Goal: Check status: Check status

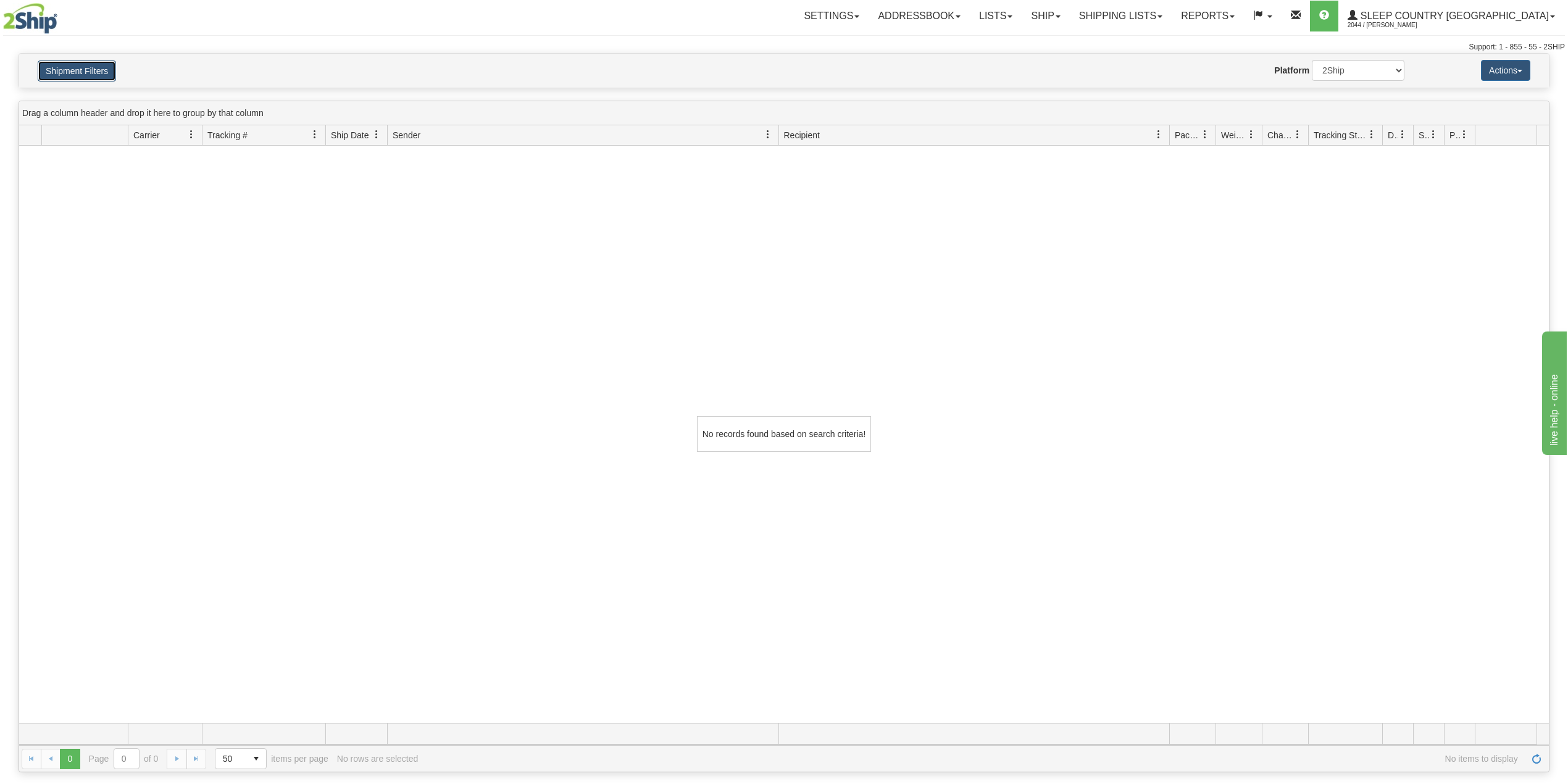
click at [100, 75] on button "Shipment Filters" at bounding box center [77, 71] width 79 height 21
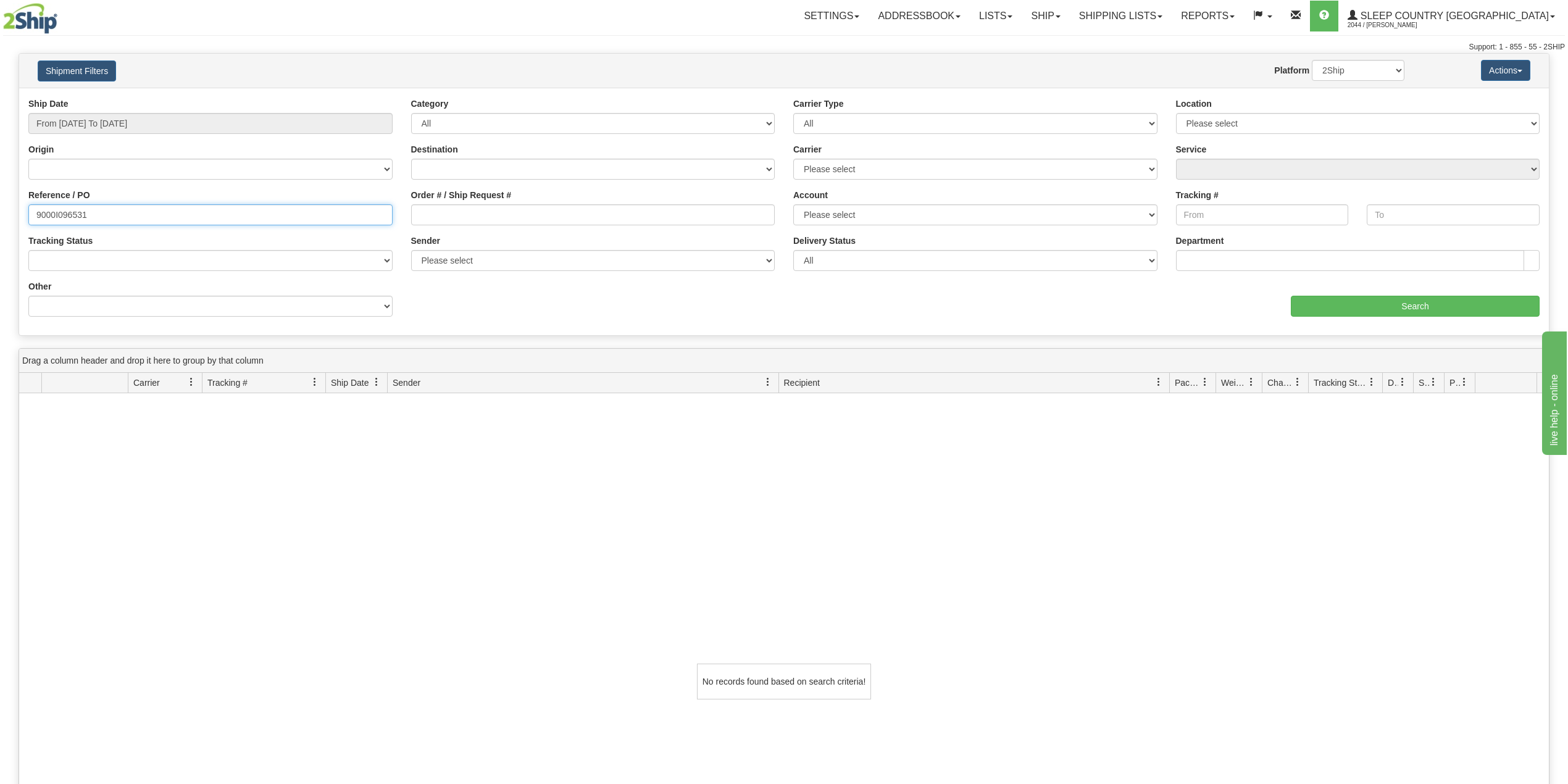
click at [72, 216] on input "9000I096531" at bounding box center [210, 215] width 364 height 21
paste input "2H973908"
type input "9002H973908"
click at [144, 122] on input "From [DATE] To [DATE]" at bounding box center [210, 123] width 364 height 21
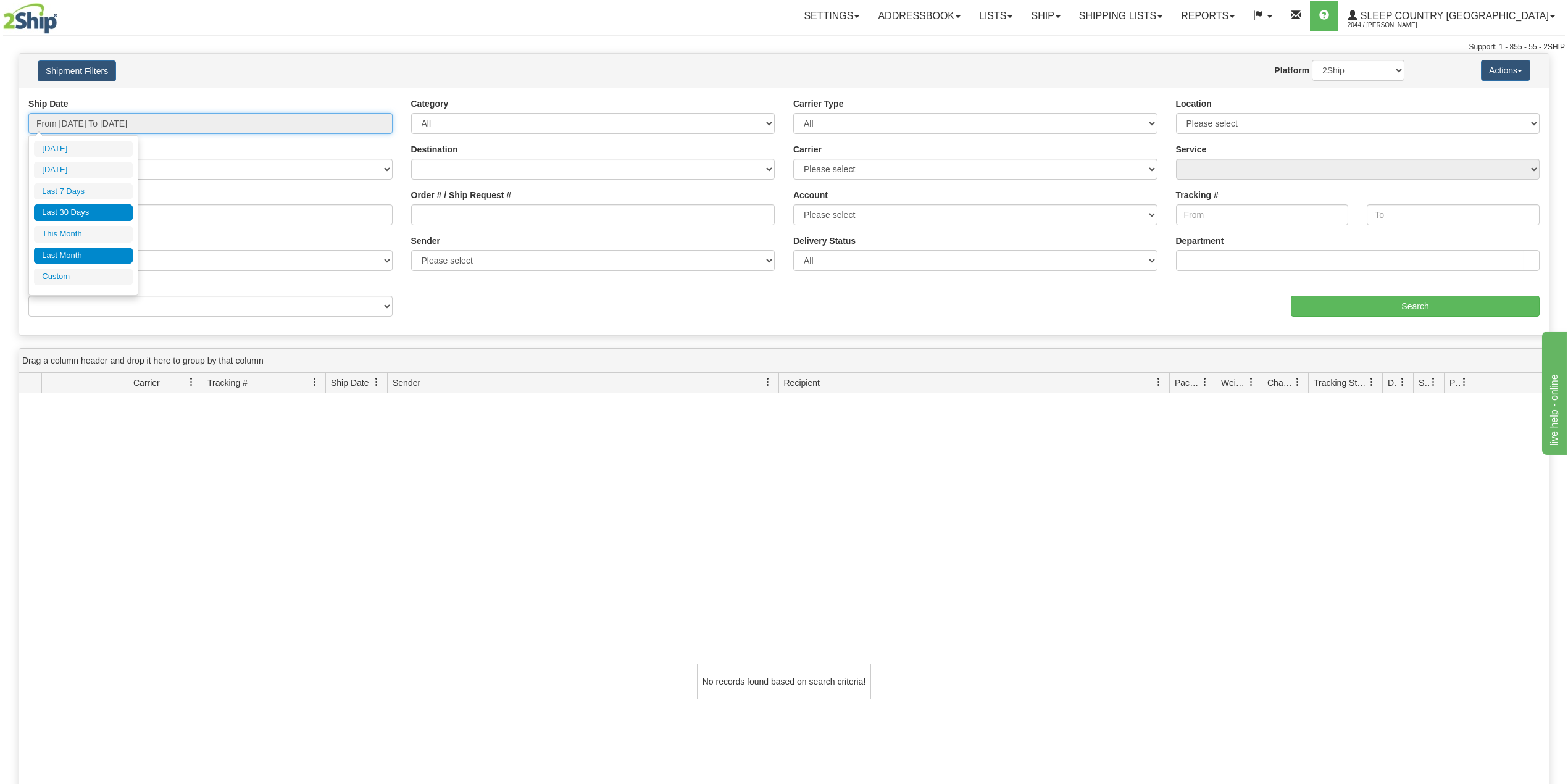
type input "[DATE]"
click at [83, 283] on li "Custom" at bounding box center [83, 277] width 99 height 17
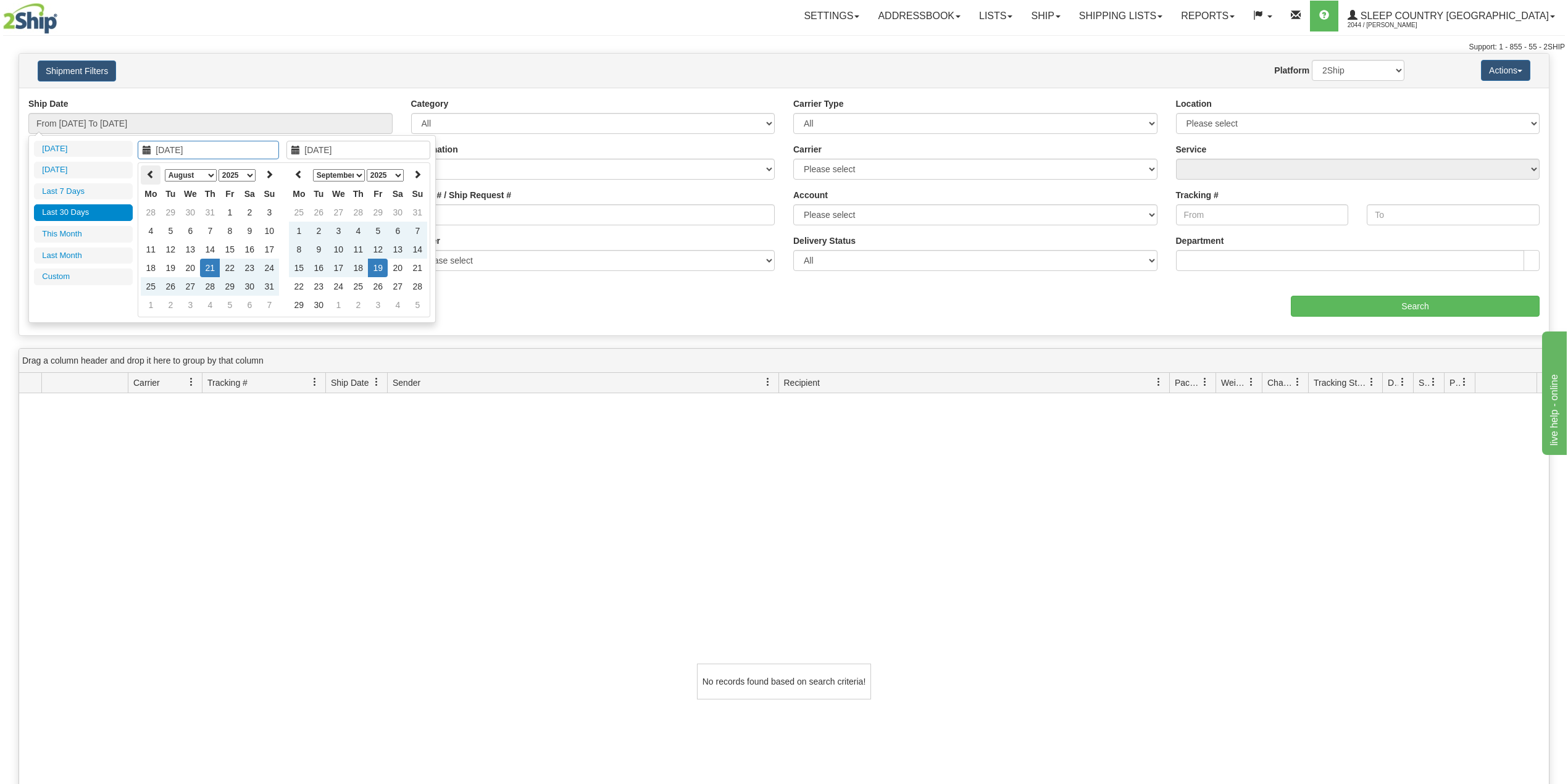
click at [152, 175] on icon at bounding box center [151, 174] width 9 height 9
type input "[DATE]"
click at [175, 212] on td "1" at bounding box center [170, 212] width 20 height 18
type input "[DATE]"
drag, startPoint x: 381, startPoint y: 265, endPoint x: 336, endPoint y: 238, distance: 52.5
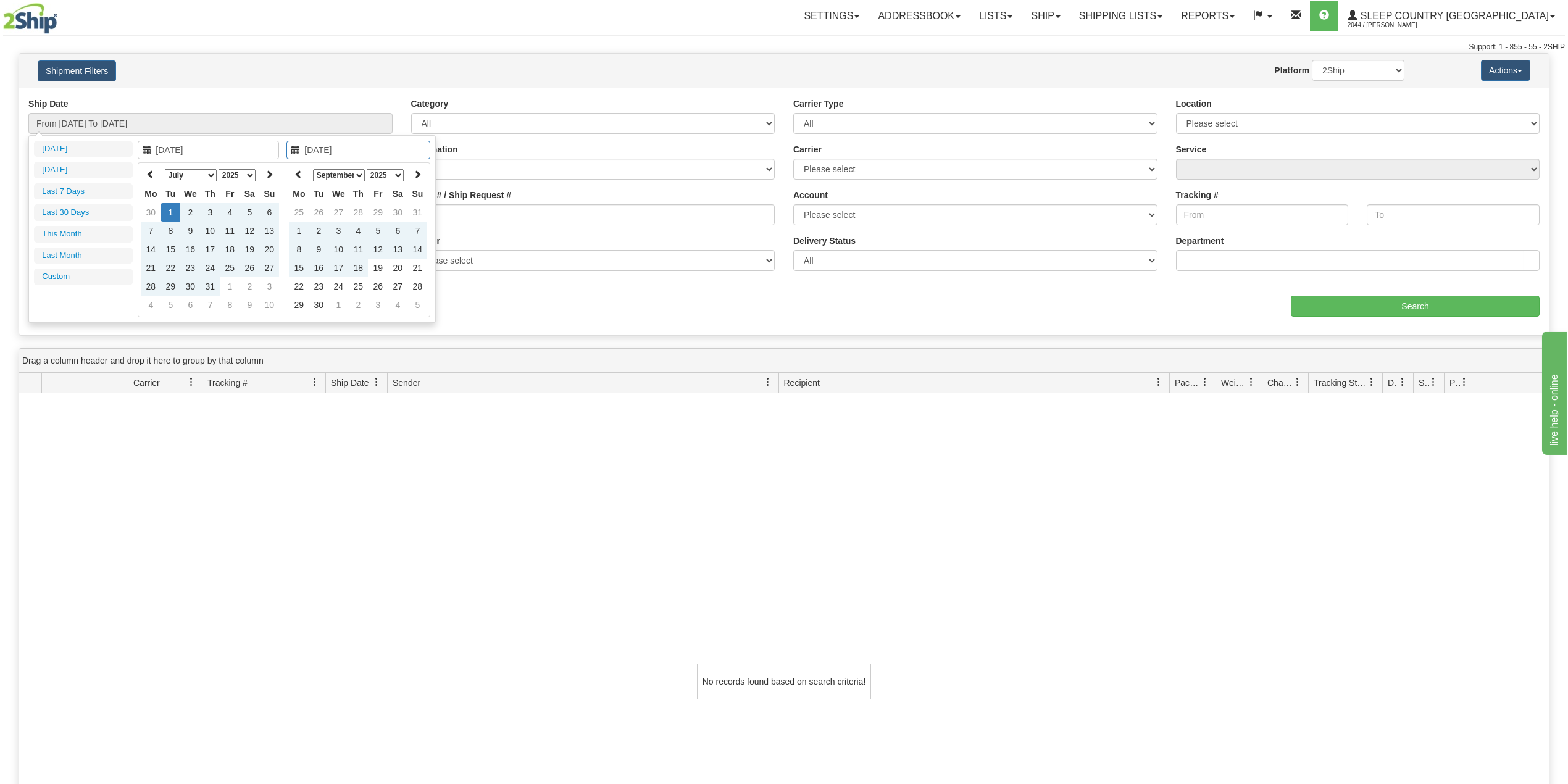
click at [379, 265] on td "19" at bounding box center [377, 267] width 20 height 18
type input "From [DATE] To [DATE]"
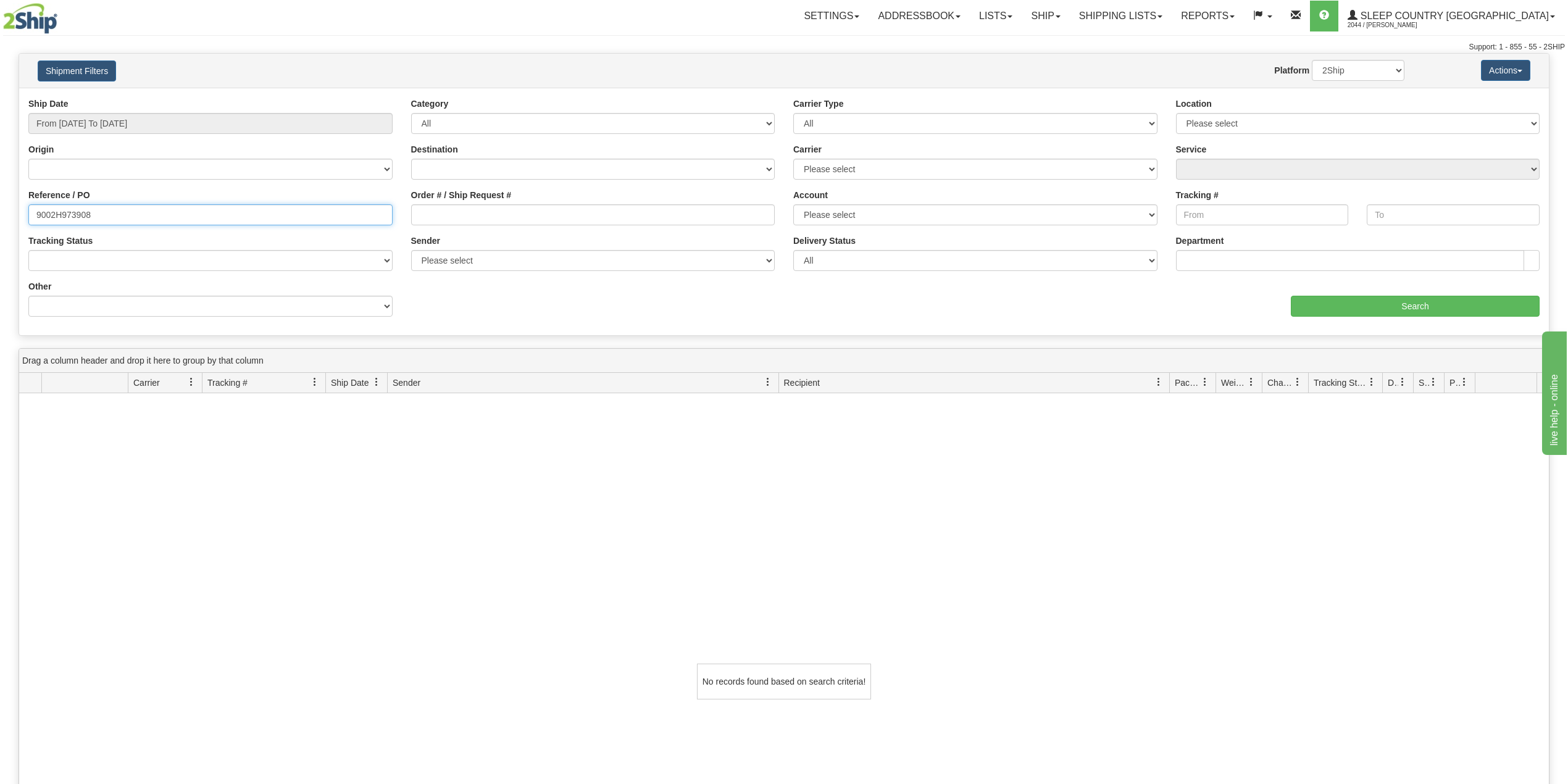
click at [245, 213] on input "9002H973908" at bounding box center [210, 215] width 364 height 21
click at [1358, 310] on input "Search" at bounding box center [1415, 306] width 249 height 21
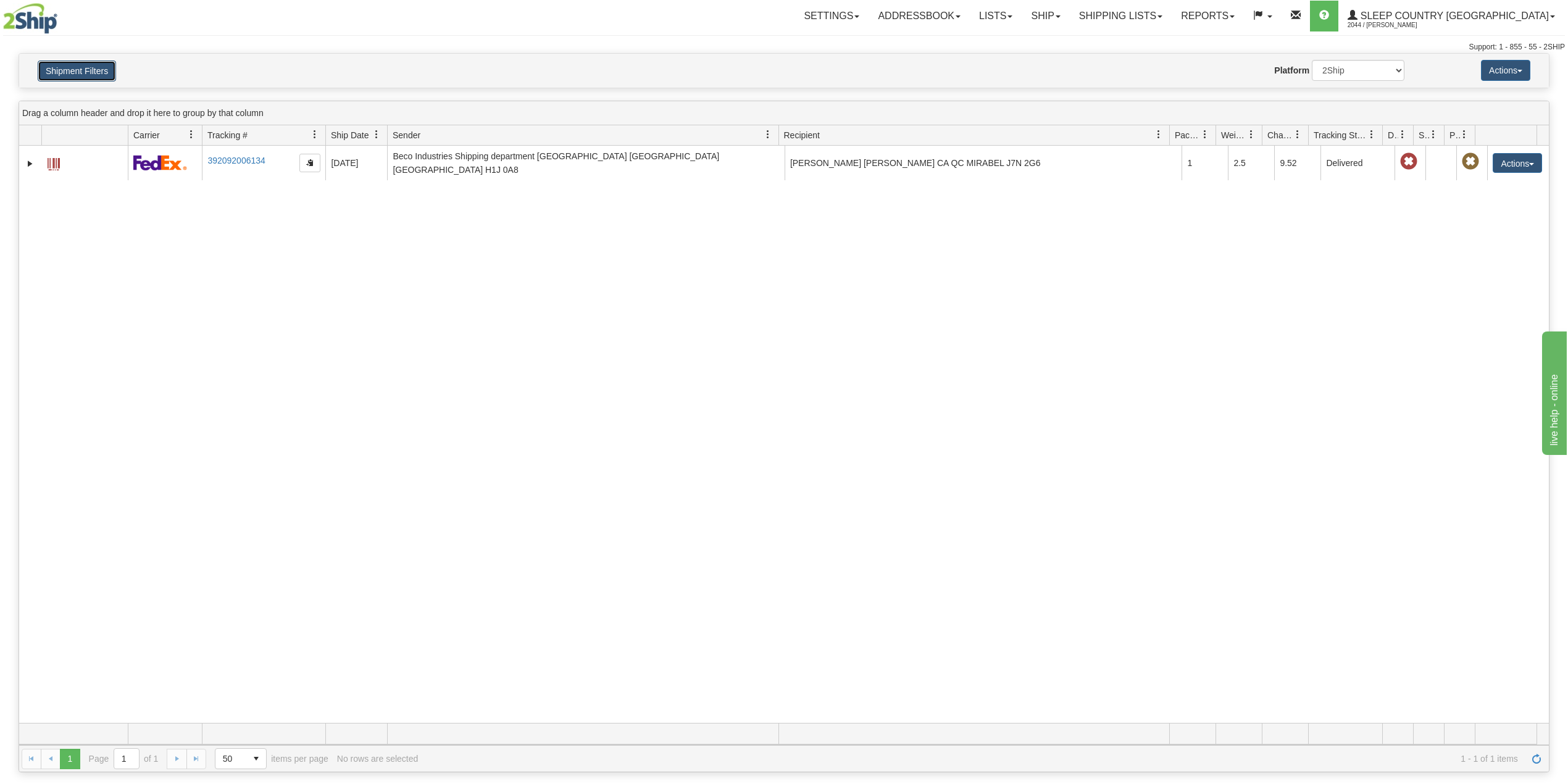
click at [77, 72] on button "Shipment Filters" at bounding box center [77, 71] width 79 height 21
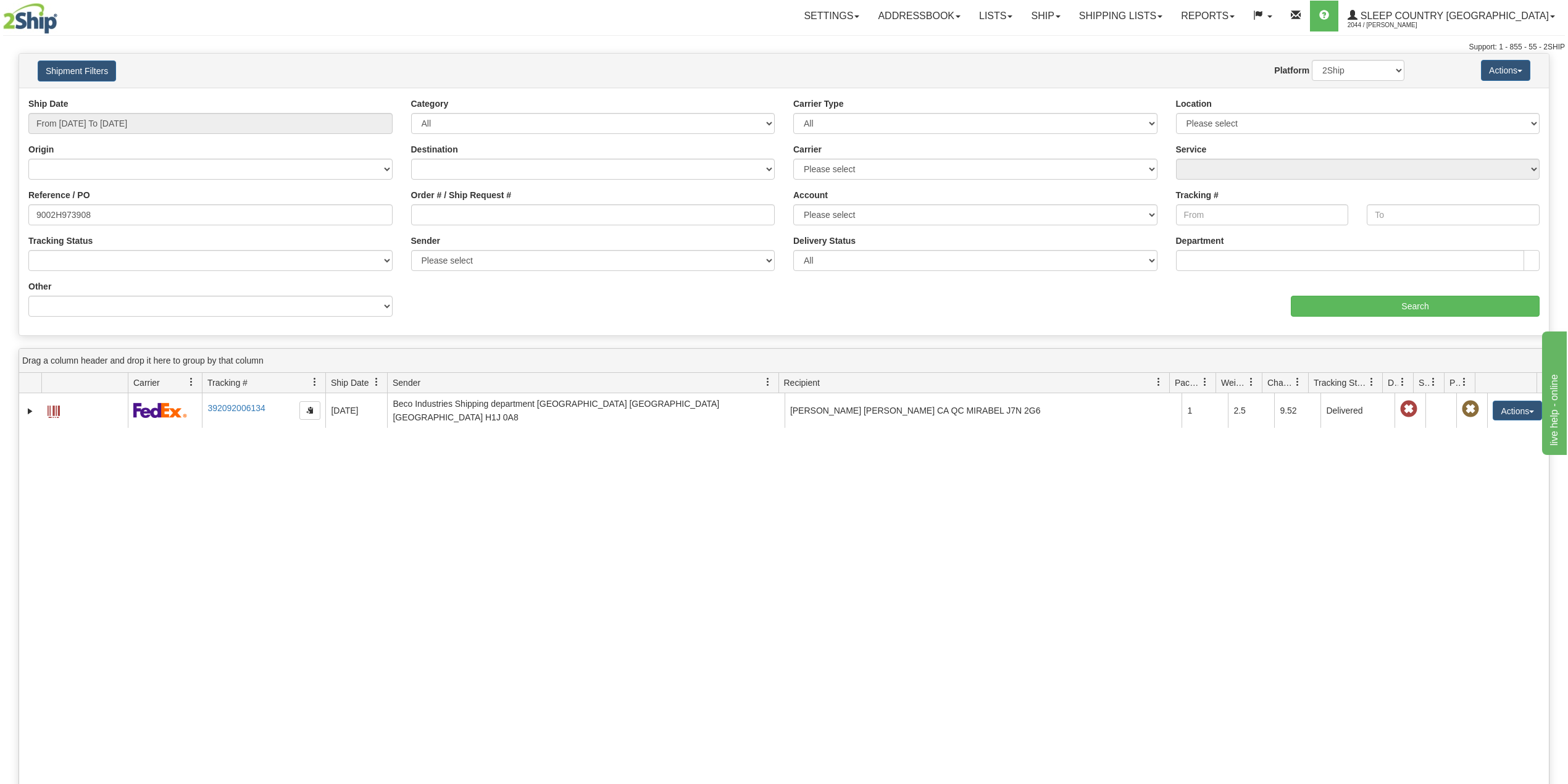
click at [58, 203] on div "Reference / PO 9002H973908" at bounding box center [210, 207] width 364 height 37
click at [65, 218] on input "9002H973908" at bounding box center [210, 215] width 364 height 21
paste input "8H946959"
click at [1382, 300] on input "Search" at bounding box center [1415, 306] width 249 height 21
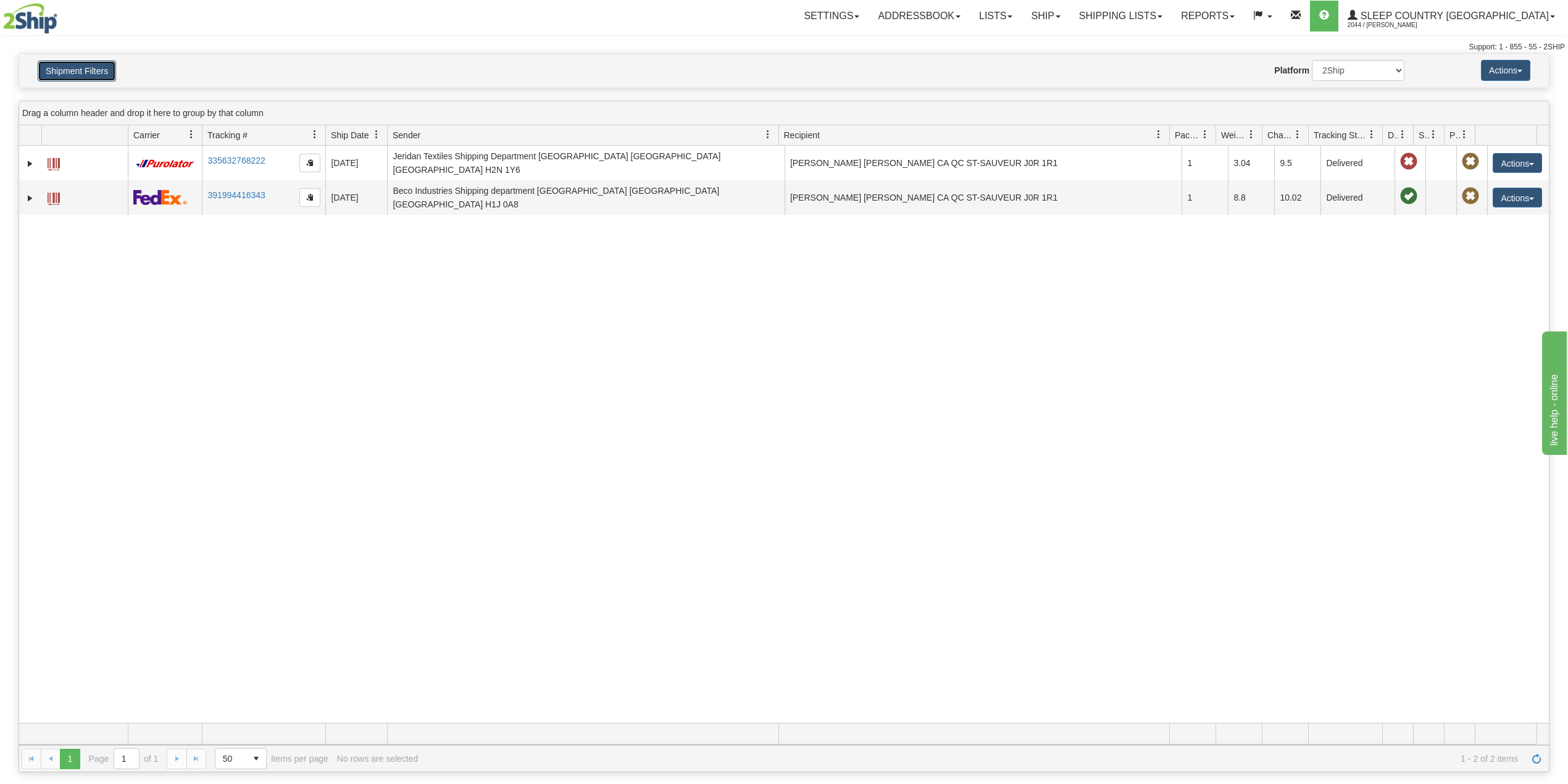
click at [90, 74] on button "Shipment Filters" at bounding box center [77, 71] width 79 height 21
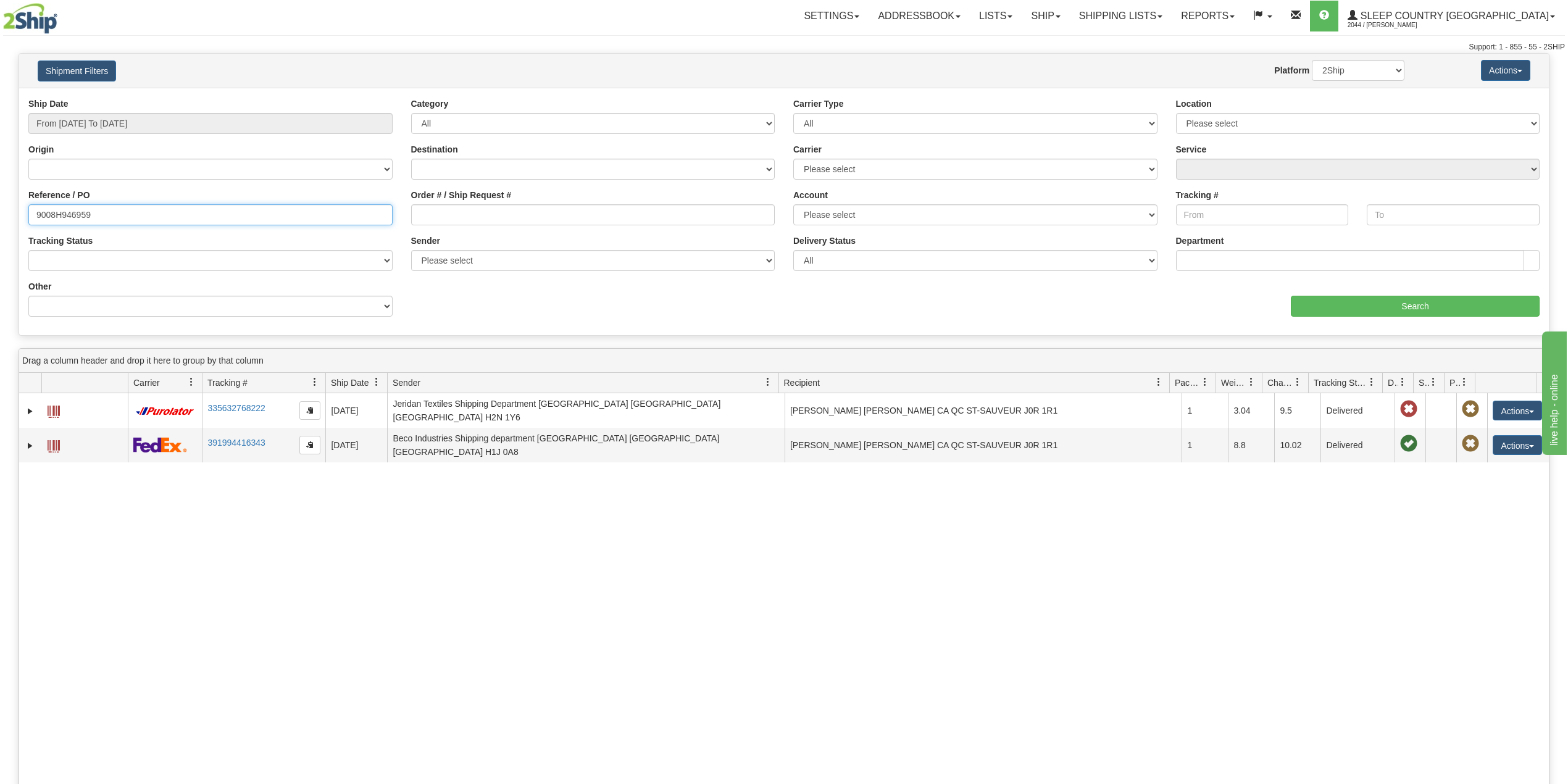
click at [71, 218] on input "9008H946959" at bounding box center [210, 215] width 364 height 21
click at [72, 218] on input "9008H946959" at bounding box center [210, 215] width 364 height 21
paste input "7H984806"
click at [1389, 304] on input "Search" at bounding box center [1415, 306] width 249 height 21
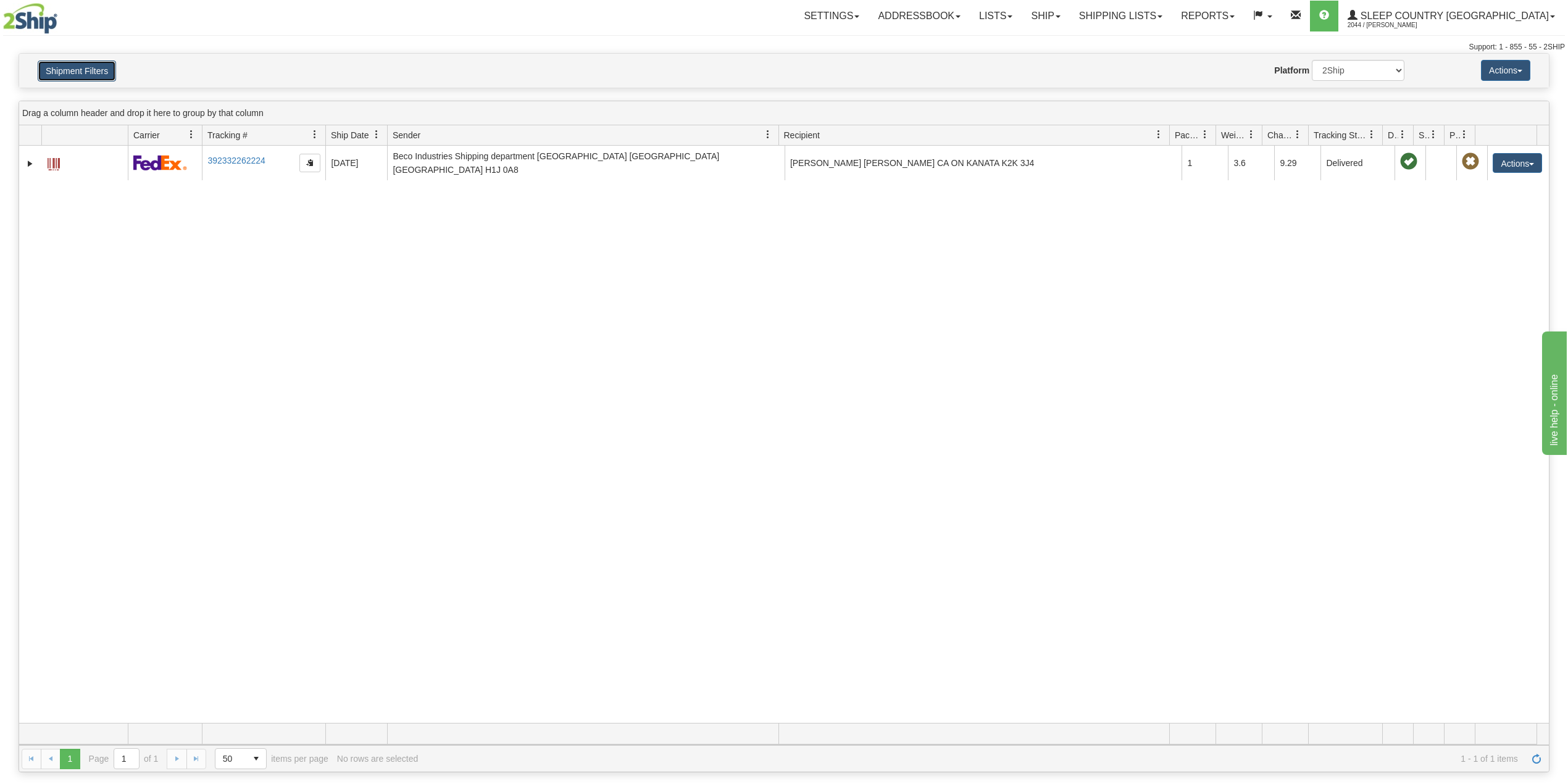
click at [90, 66] on button "Shipment Filters" at bounding box center [77, 71] width 79 height 21
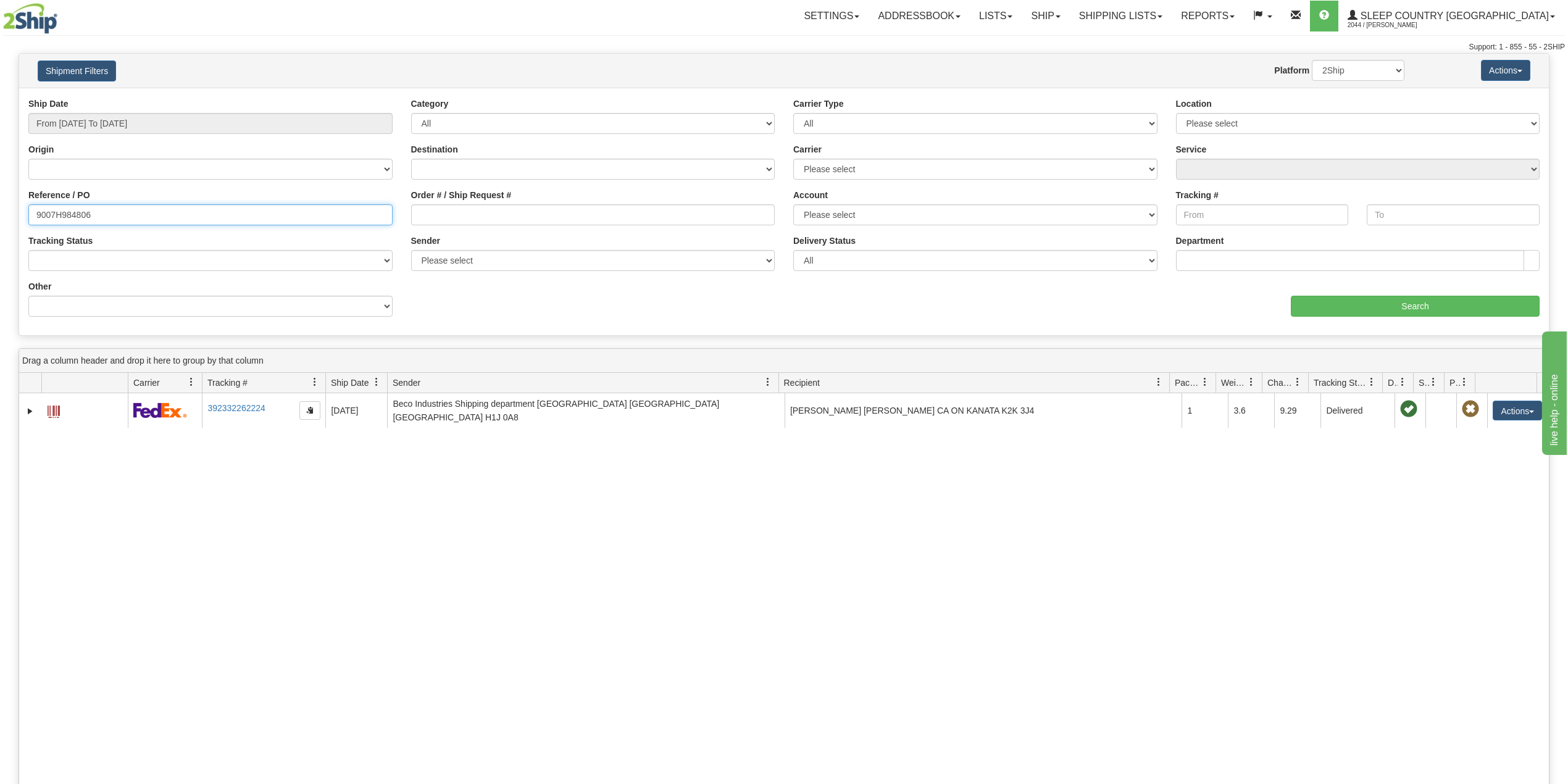
click at [72, 216] on input "9007H984806" at bounding box center [210, 215] width 364 height 21
paste input "0I041481"
click at [1344, 302] on input "Search" at bounding box center [1415, 306] width 249 height 21
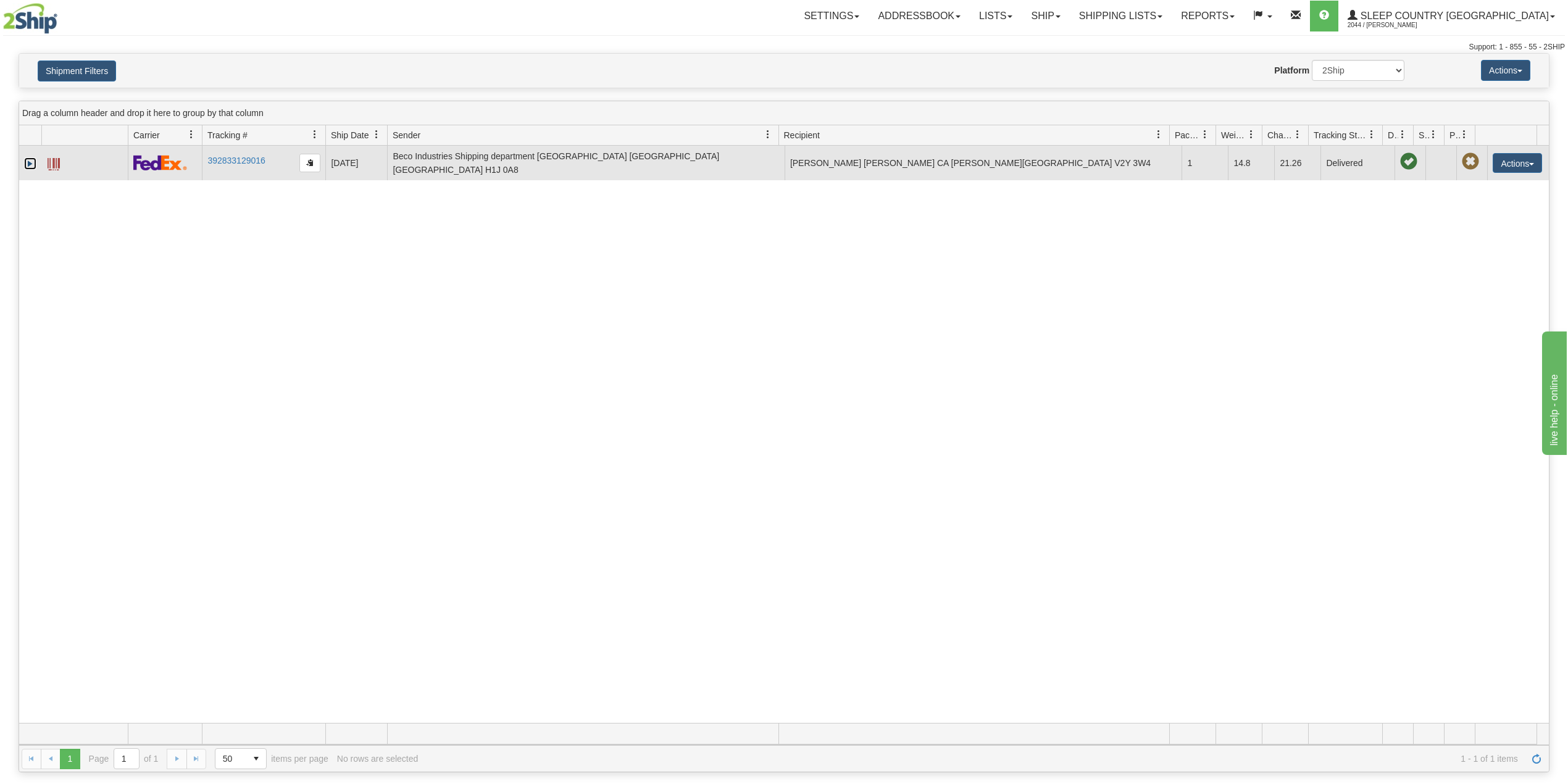
click at [27, 159] on link "Expand" at bounding box center [31, 163] width 12 height 12
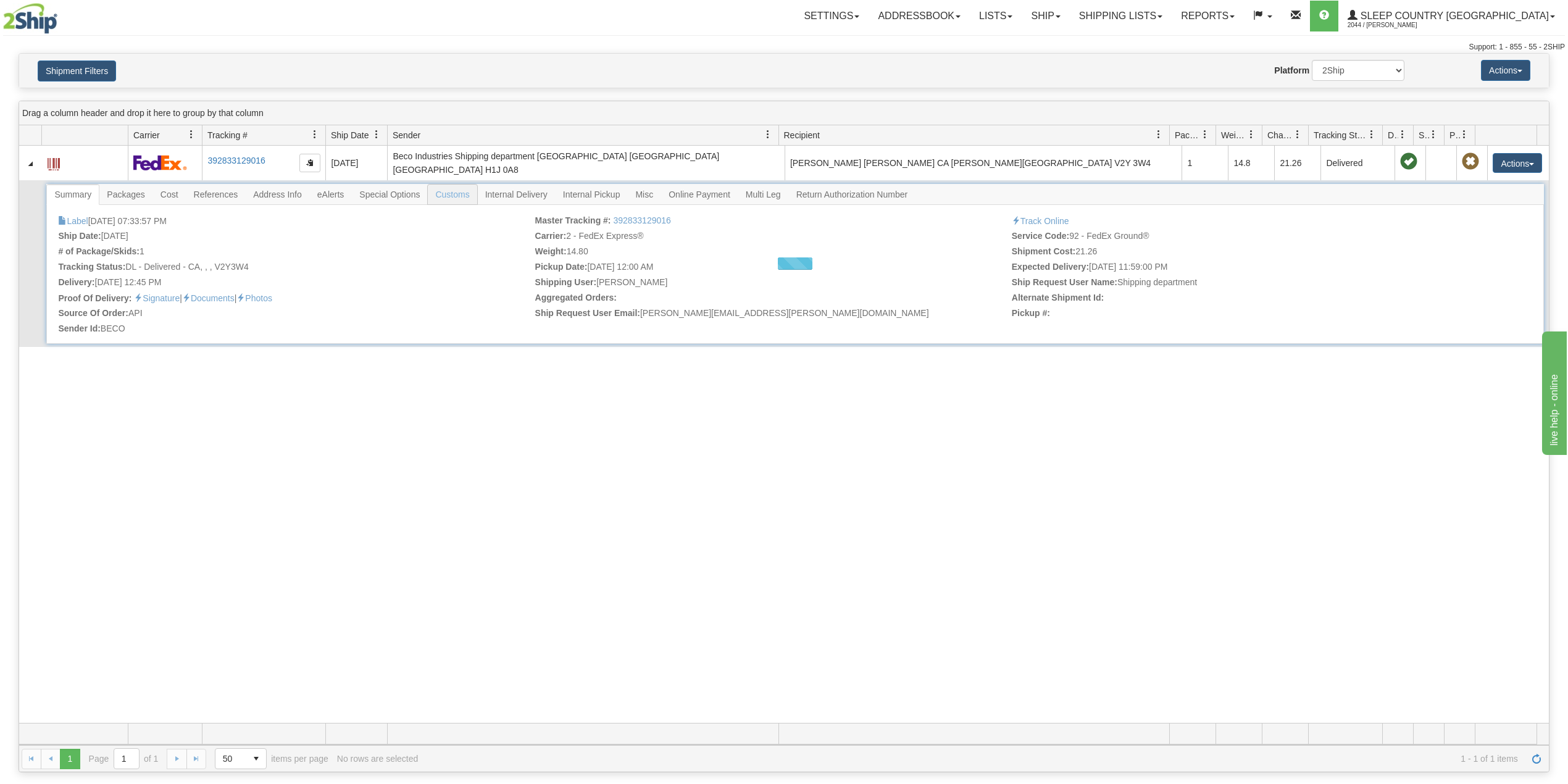
click at [445, 194] on div at bounding box center [794, 264] width 1497 height 160
click at [452, 194] on span "Customs" at bounding box center [452, 194] width 49 height 20
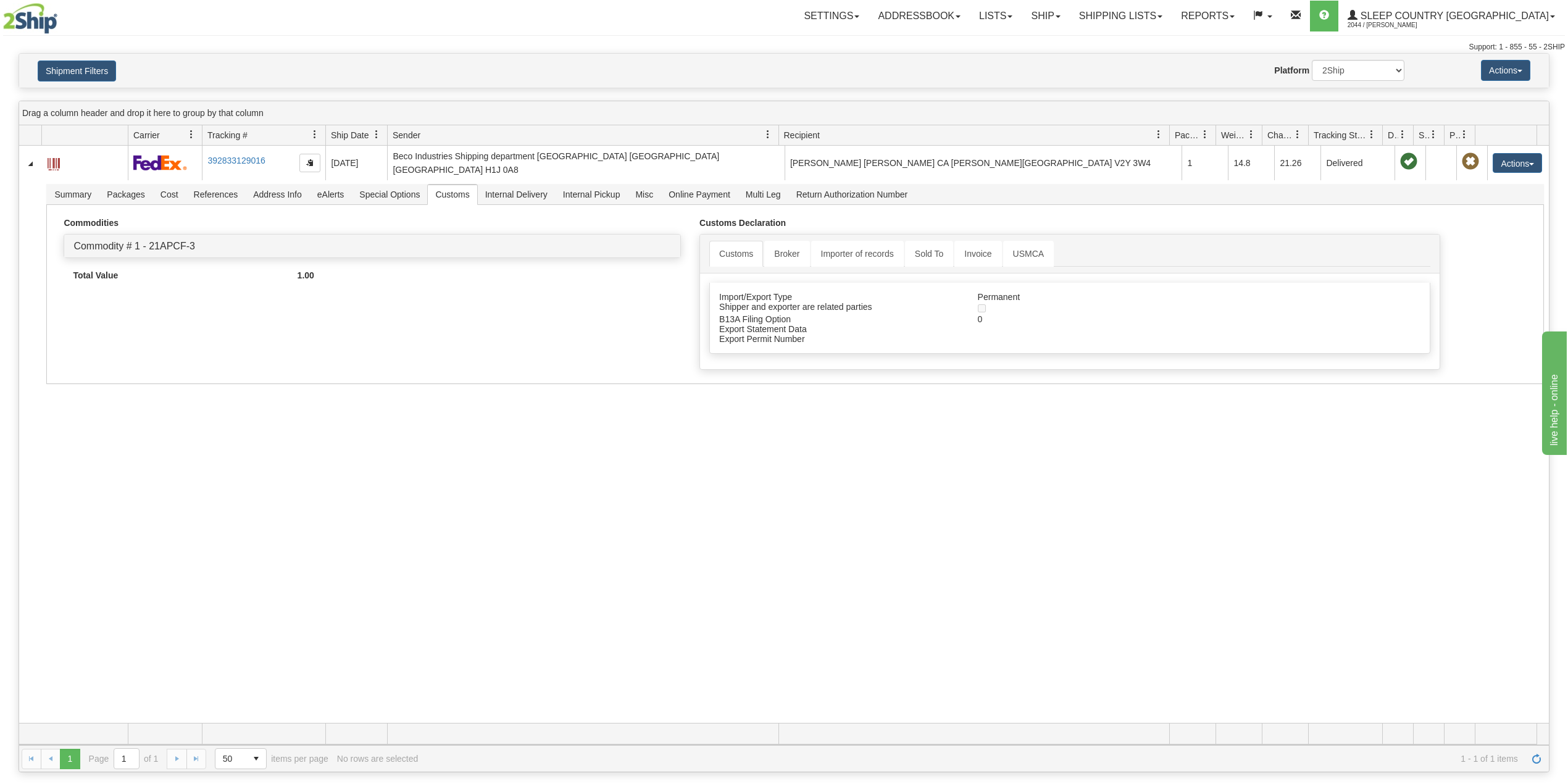
click at [583, 507] on div "31546614 2044 392833129016 [DATE] [DATE] 07:33:57 PM Beco Industries Shipping d…" at bounding box center [784, 434] width 1530 height 577
click at [102, 72] on button "Shipment Filters" at bounding box center [77, 71] width 79 height 21
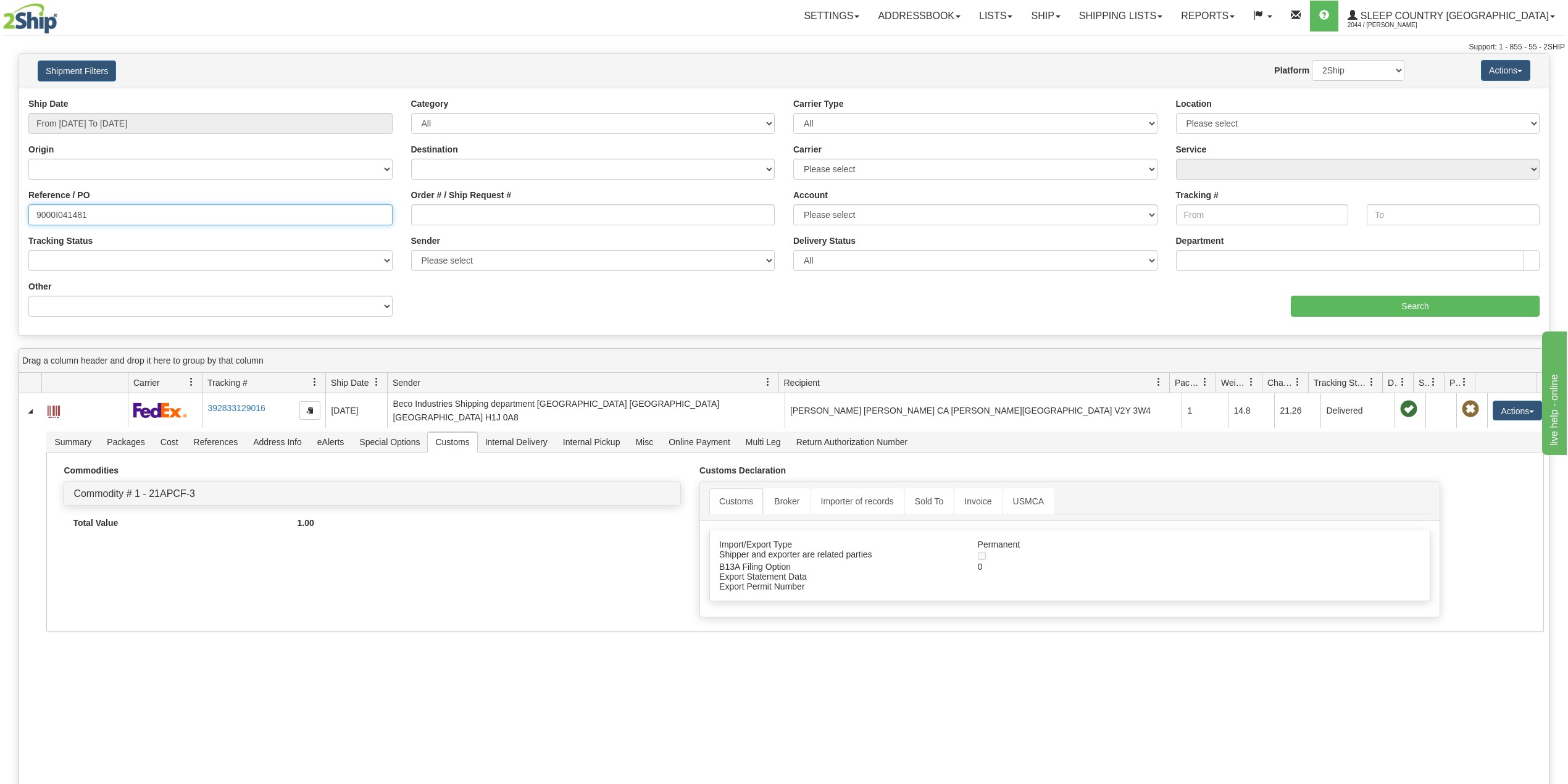
click at [72, 211] on input "9000I041481" at bounding box center [210, 215] width 364 height 21
paste input "39896"
click at [1338, 302] on input "Search" at bounding box center [1415, 306] width 249 height 21
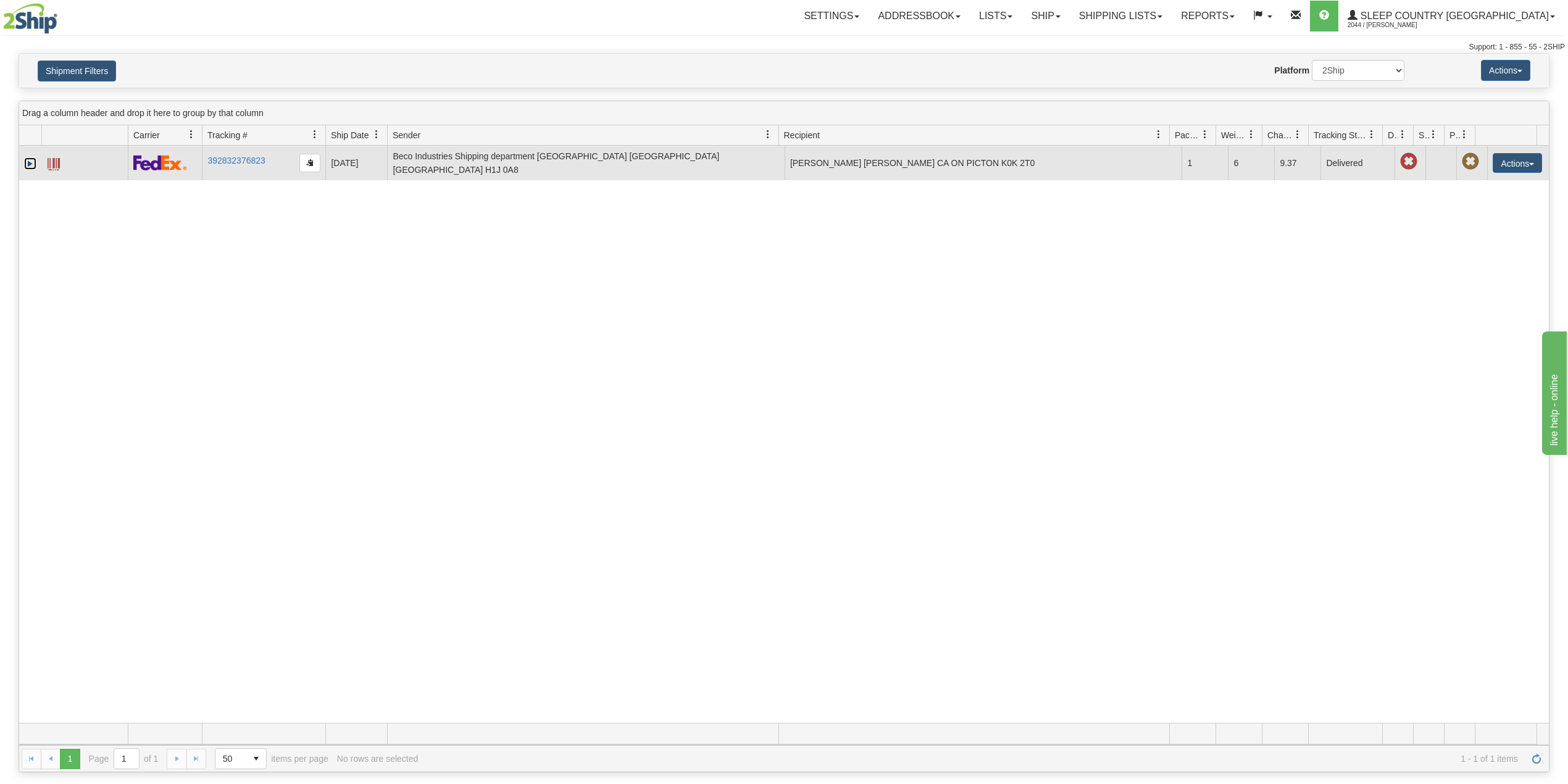
click at [25, 164] on link "Expand" at bounding box center [31, 163] width 12 height 12
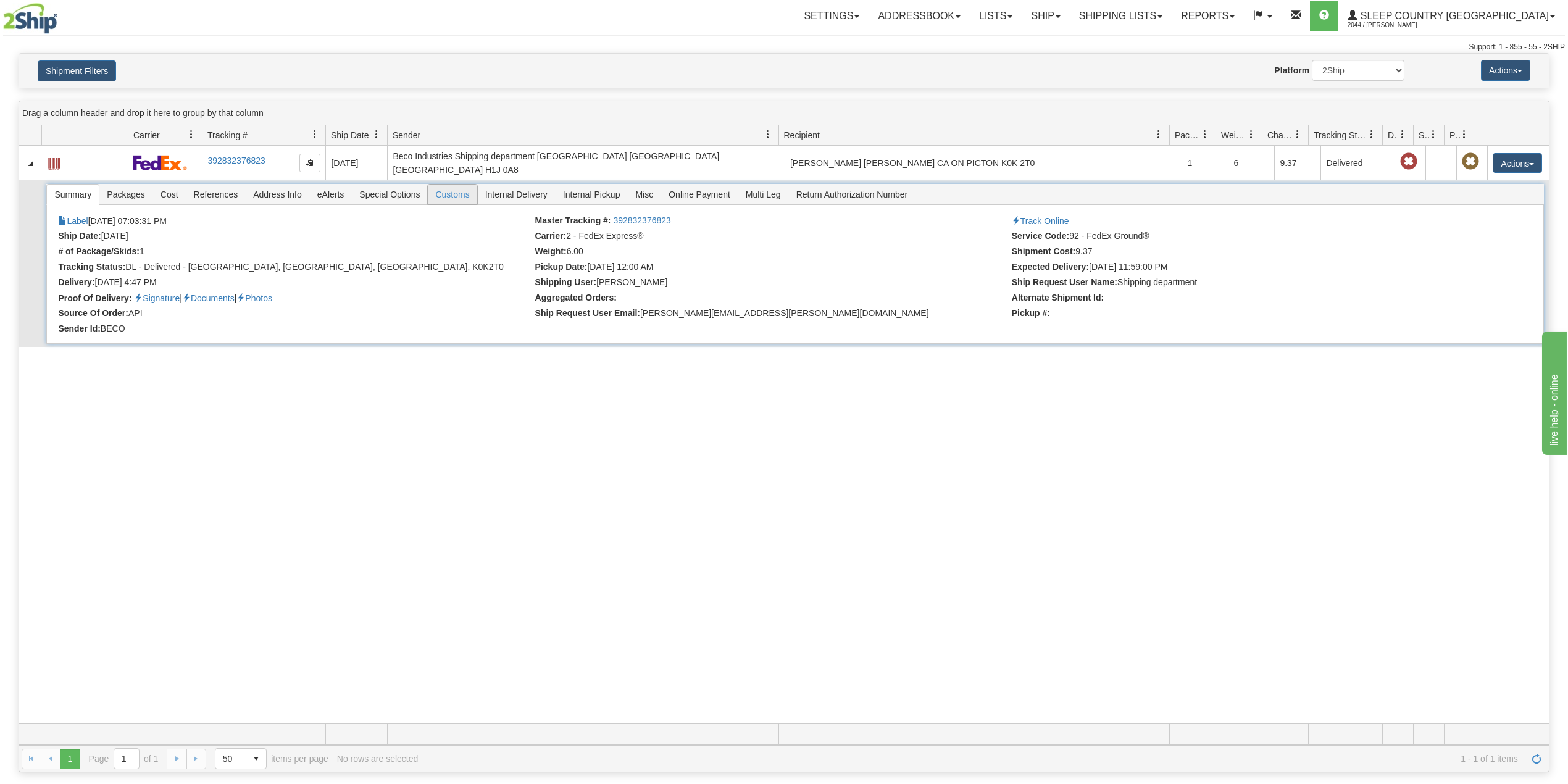
click at [446, 190] on span "Customs" at bounding box center [452, 194] width 49 height 20
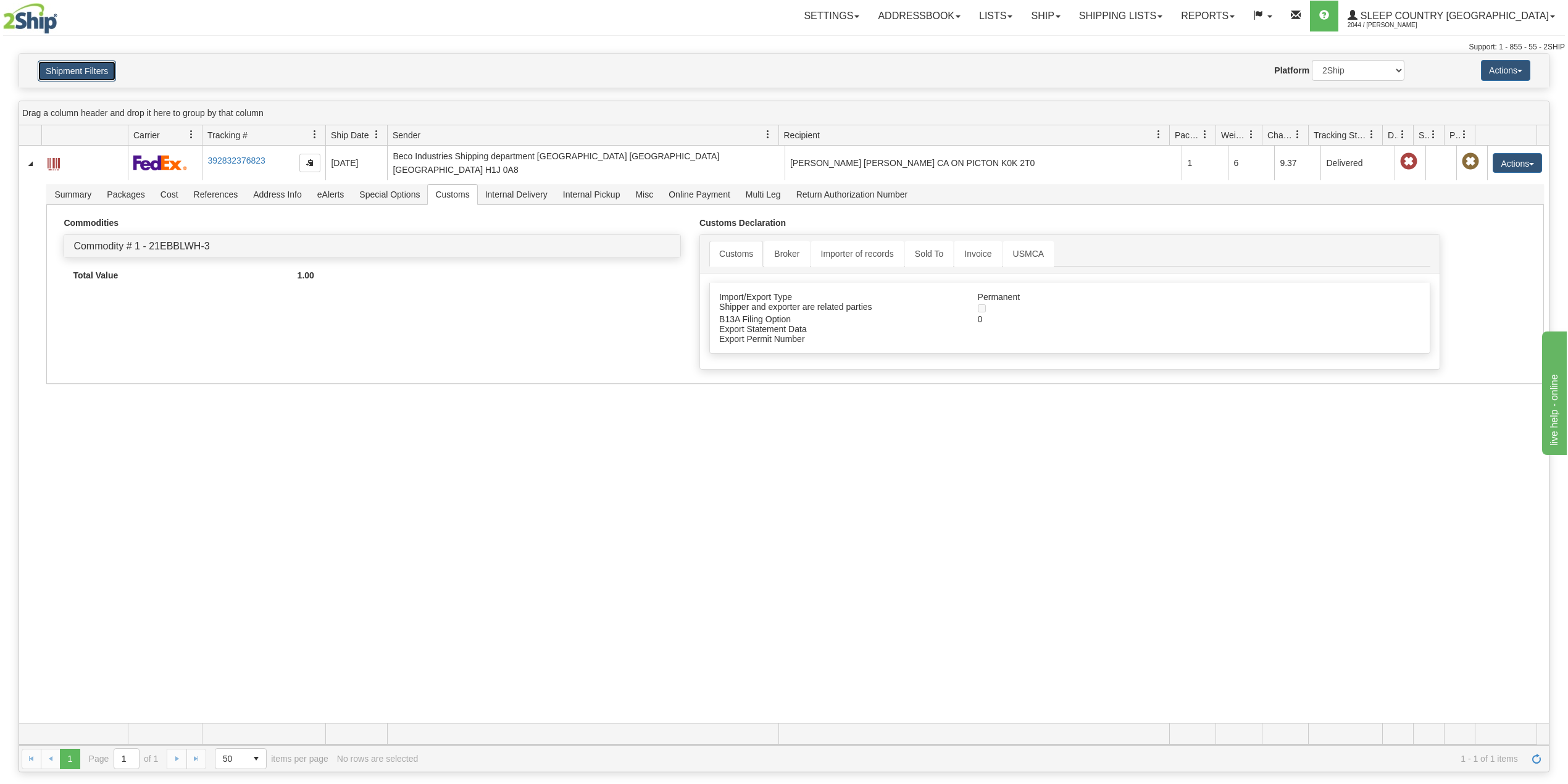
drag, startPoint x: 60, startPoint y: 62, endPoint x: 65, endPoint y: 72, distance: 11.2
click at [60, 63] on button "Shipment Filters" at bounding box center [77, 71] width 79 height 21
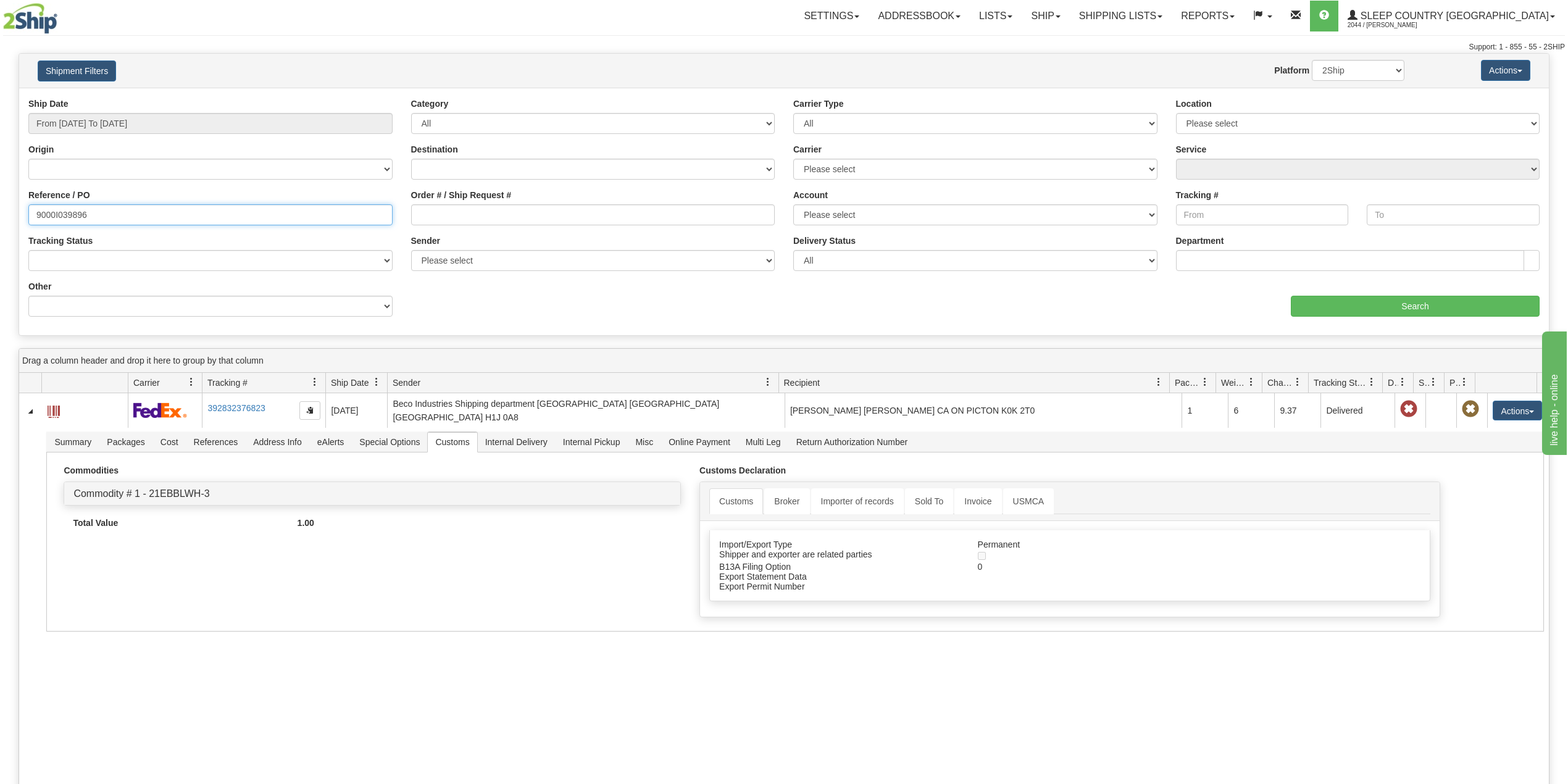
click at [75, 218] on input "9000I039896" at bounding box center [210, 215] width 364 height 21
paste input "7I038318"
click at [1404, 313] on input "Search" at bounding box center [1415, 306] width 249 height 21
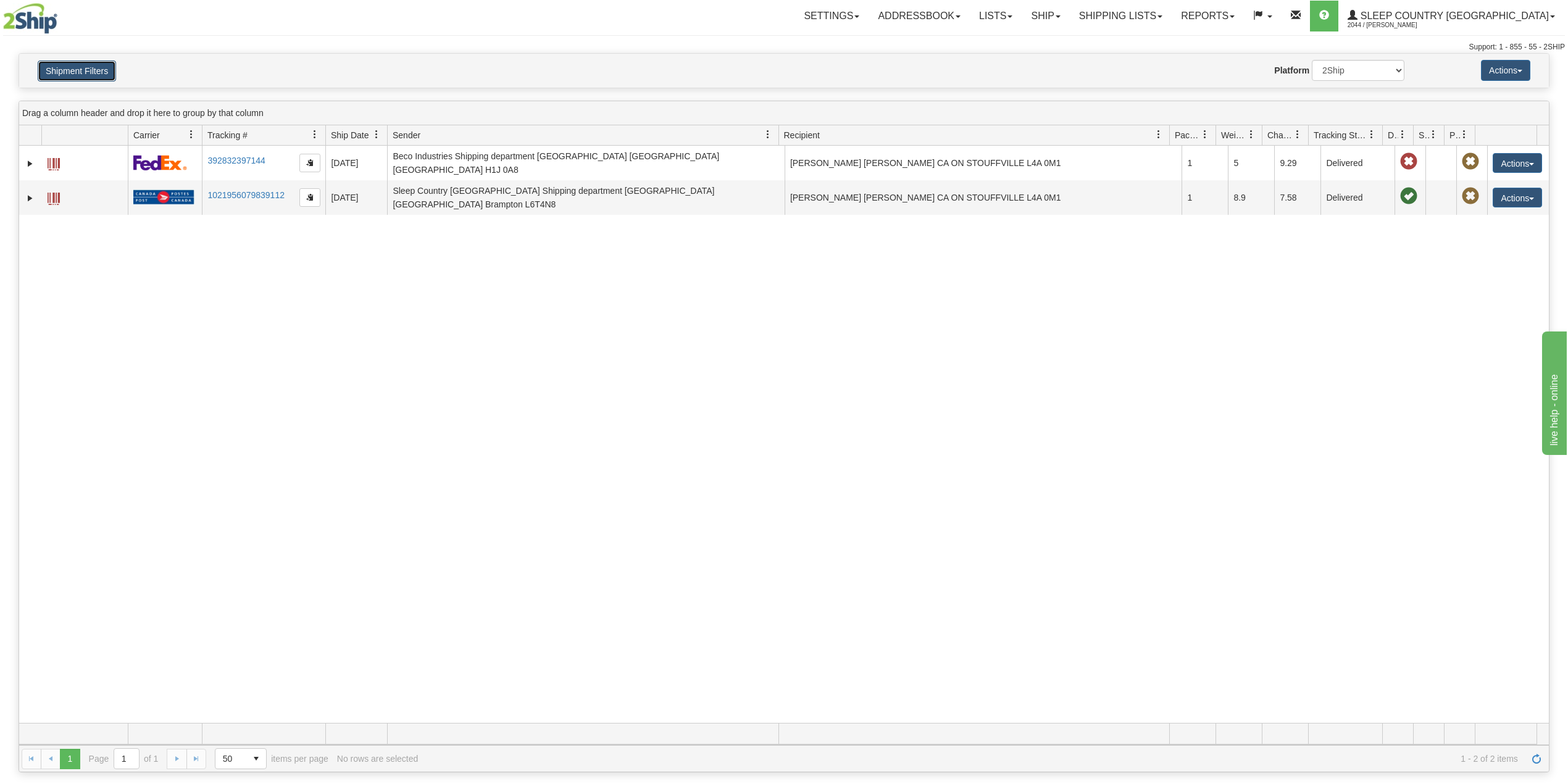
click at [102, 65] on button "Shipment Filters" at bounding box center [77, 71] width 79 height 21
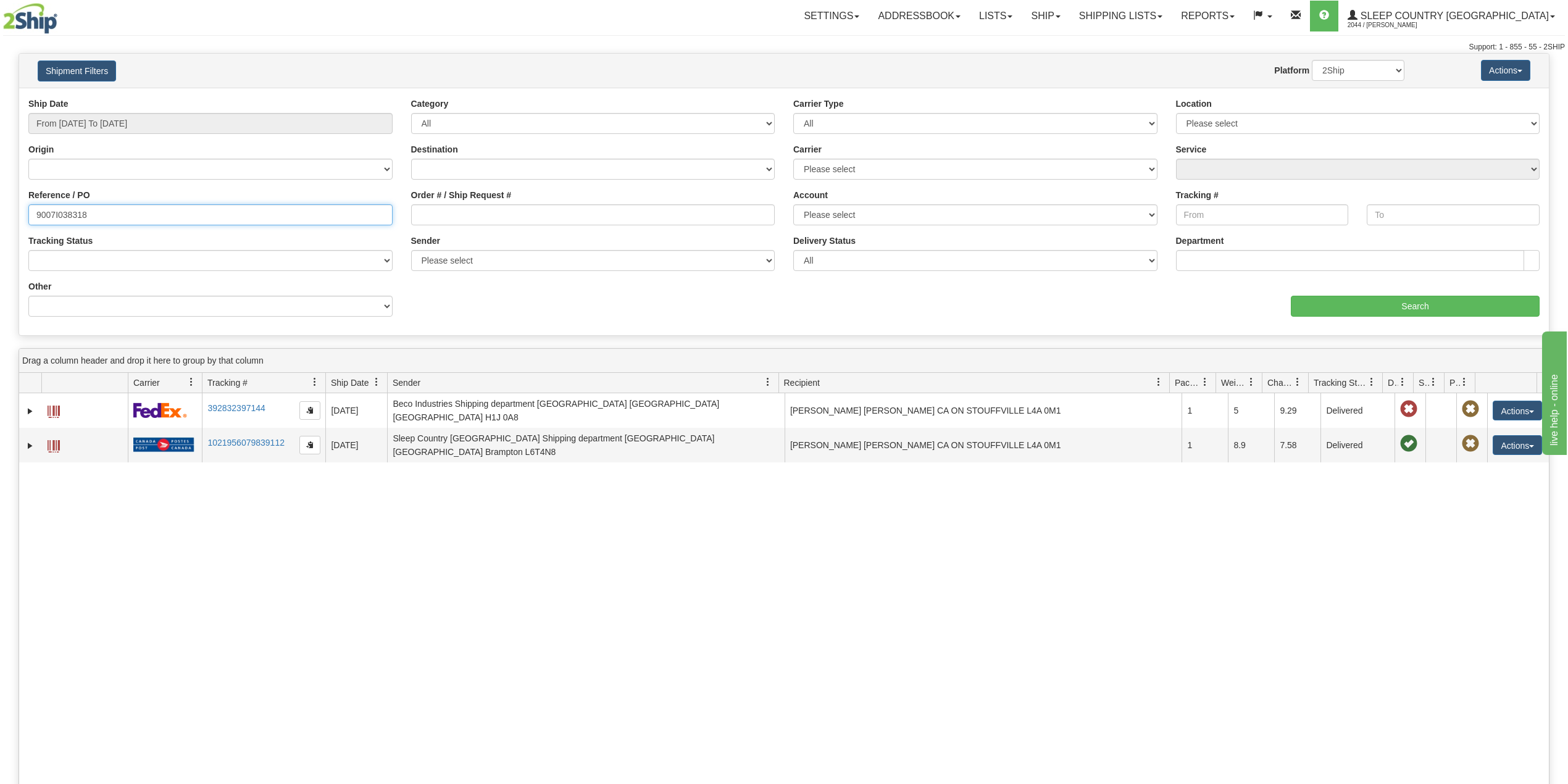
click at [60, 213] on input "9007I038318" at bounding box center [210, 215] width 364 height 21
paste input "0I040369"
click at [1447, 306] on input "Search" at bounding box center [1415, 306] width 249 height 21
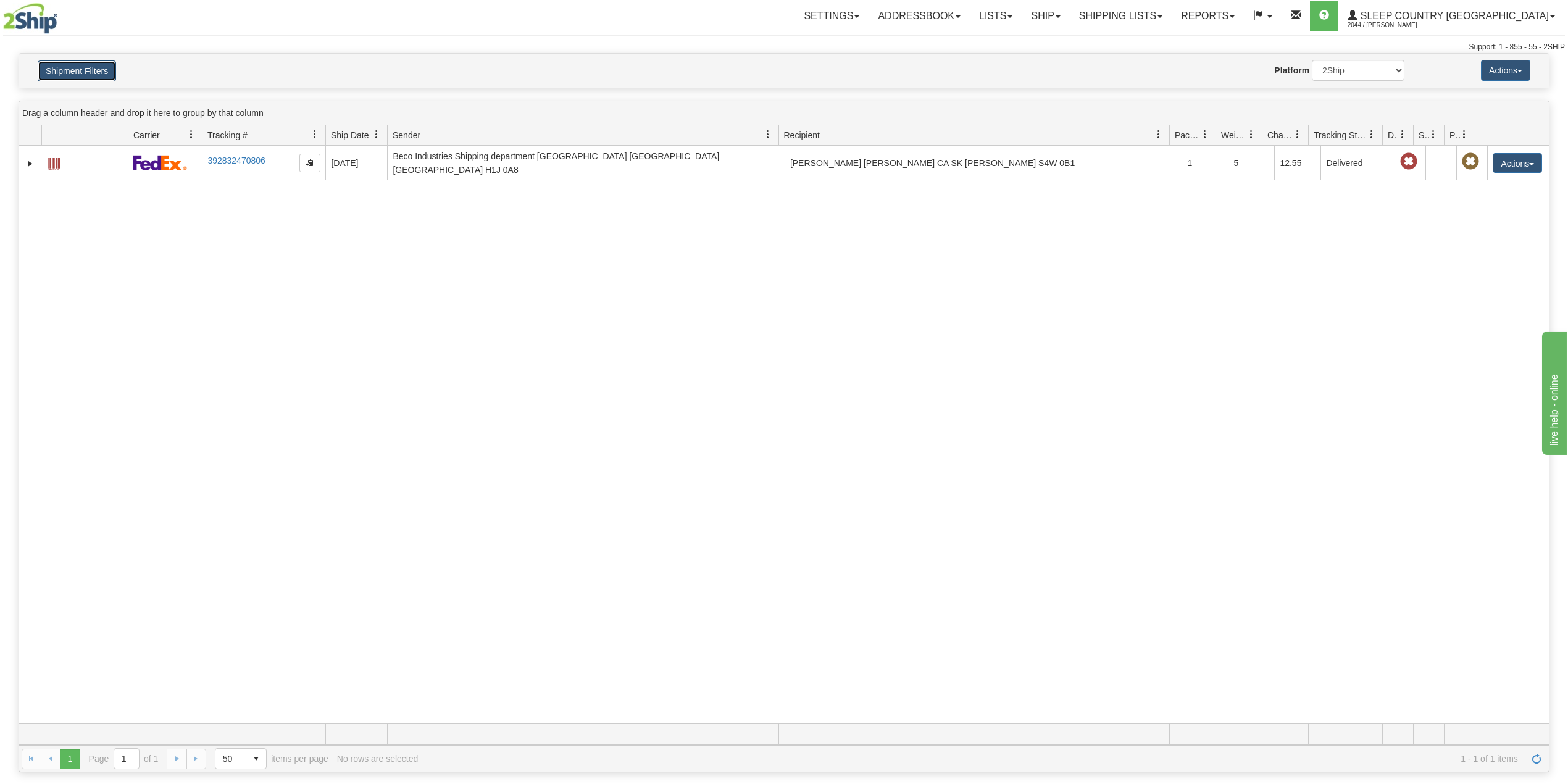
click at [57, 70] on button "Shipment Filters" at bounding box center [77, 71] width 79 height 21
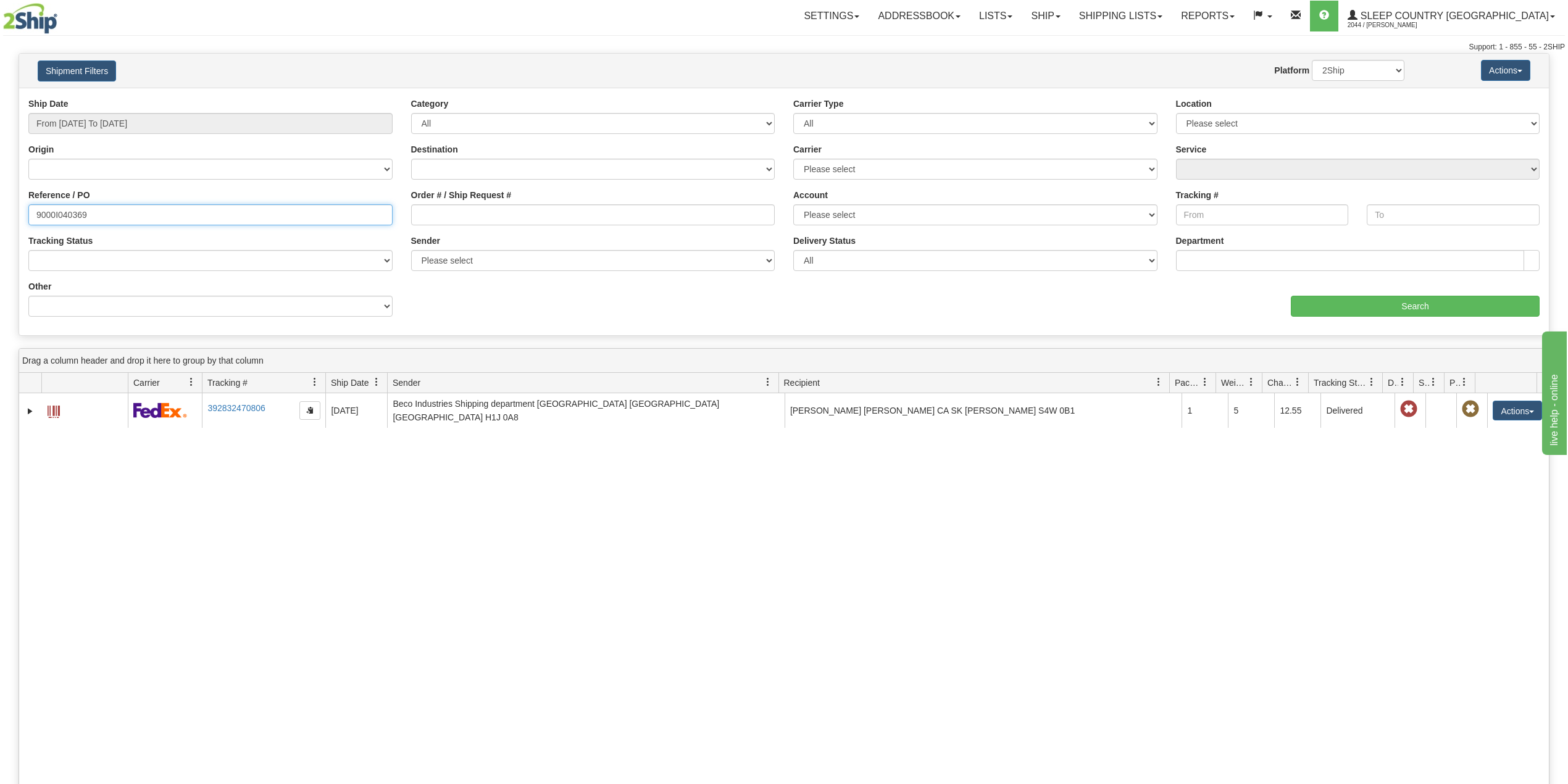
click at [77, 216] on input "9000I040369" at bounding box center [210, 215] width 364 height 21
paste input "3892"
click at [1415, 307] on input "Search" at bounding box center [1415, 306] width 249 height 21
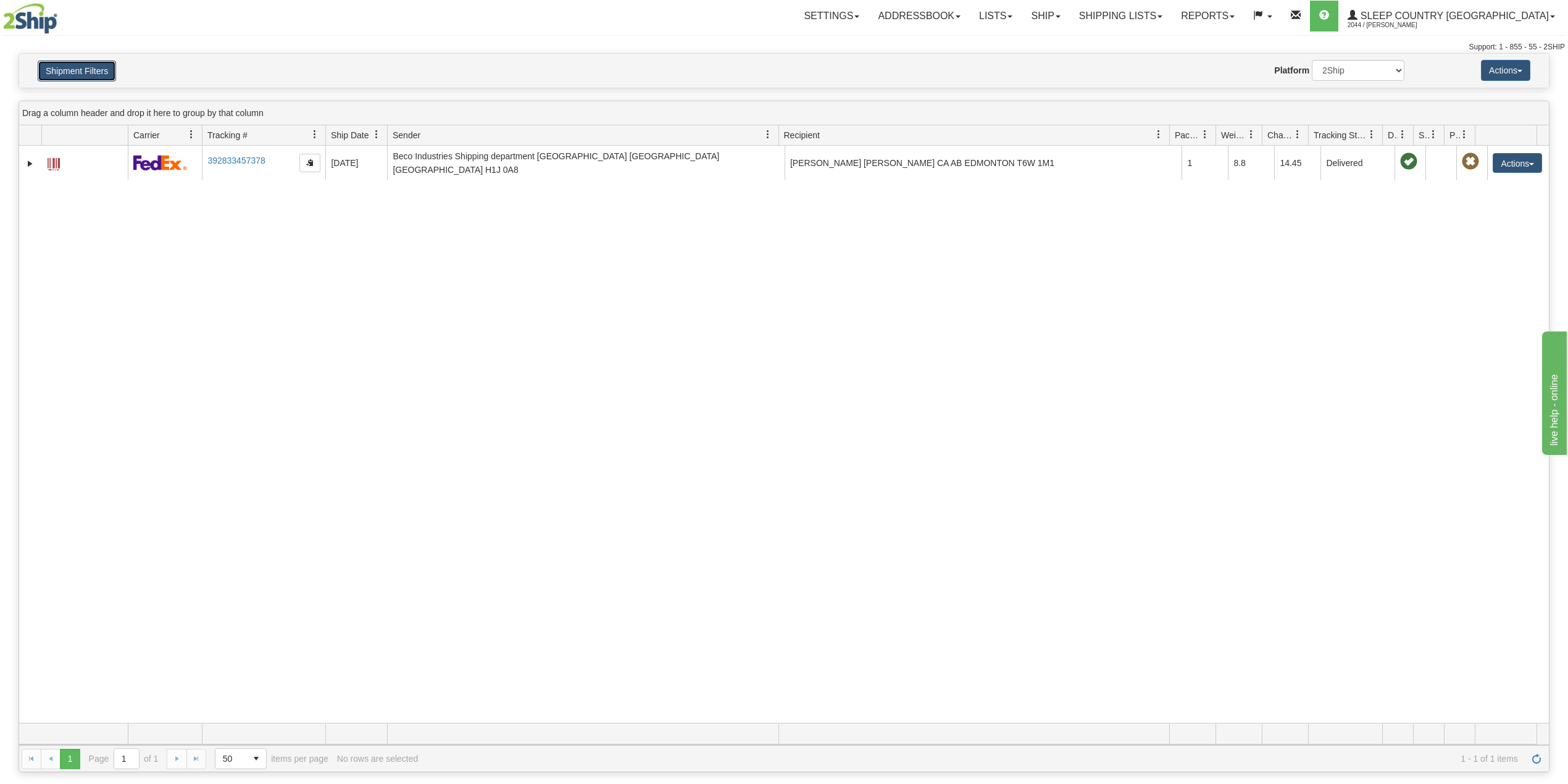
click at [83, 68] on button "Shipment Filters" at bounding box center [77, 71] width 79 height 21
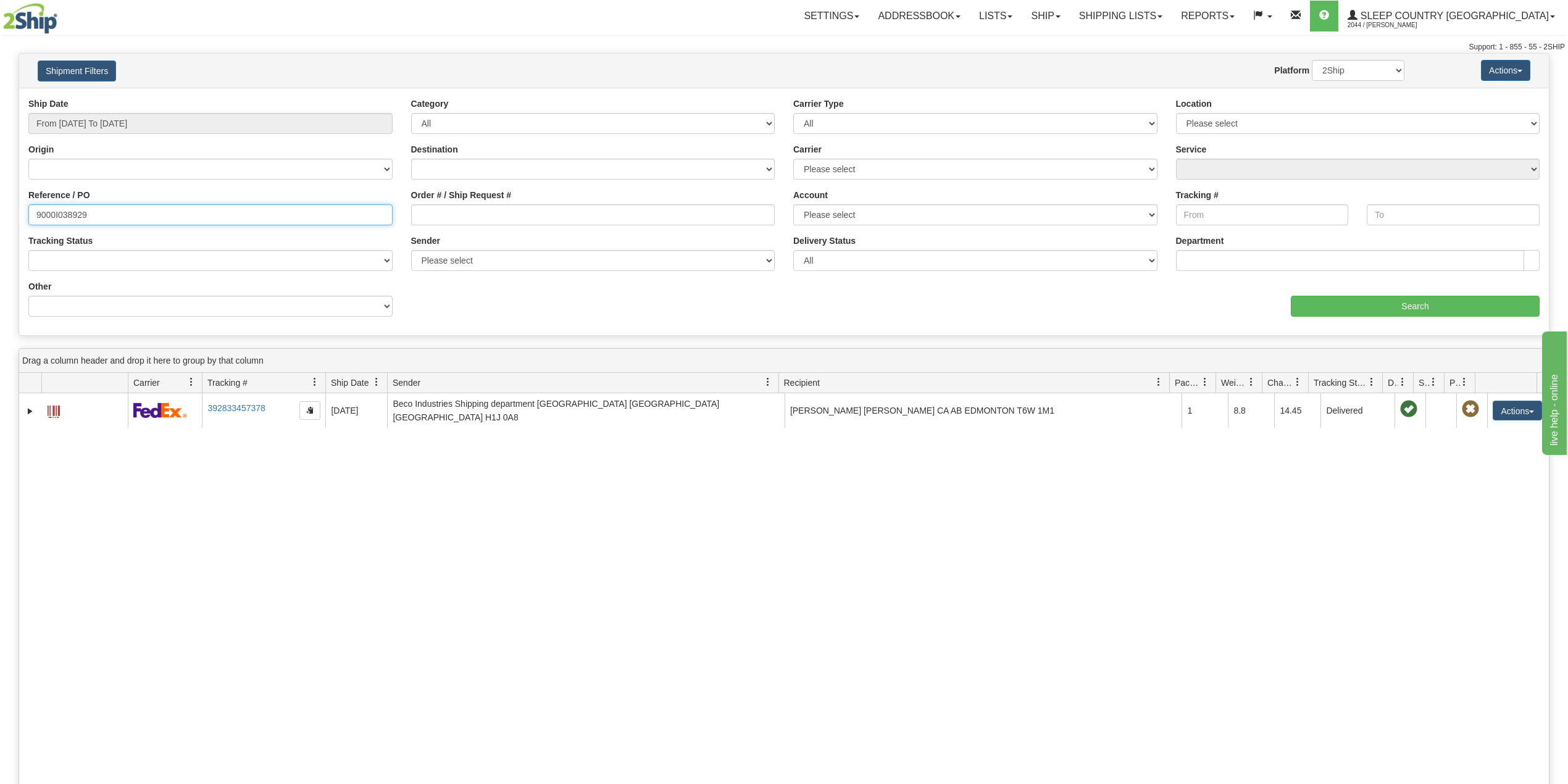
click at [65, 218] on input "9000I038929" at bounding box center [210, 215] width 364 height 21
paste input "9650"
click at [1418, 307] on input "Search" at bounding box center [1415, 306] width 249 height 21
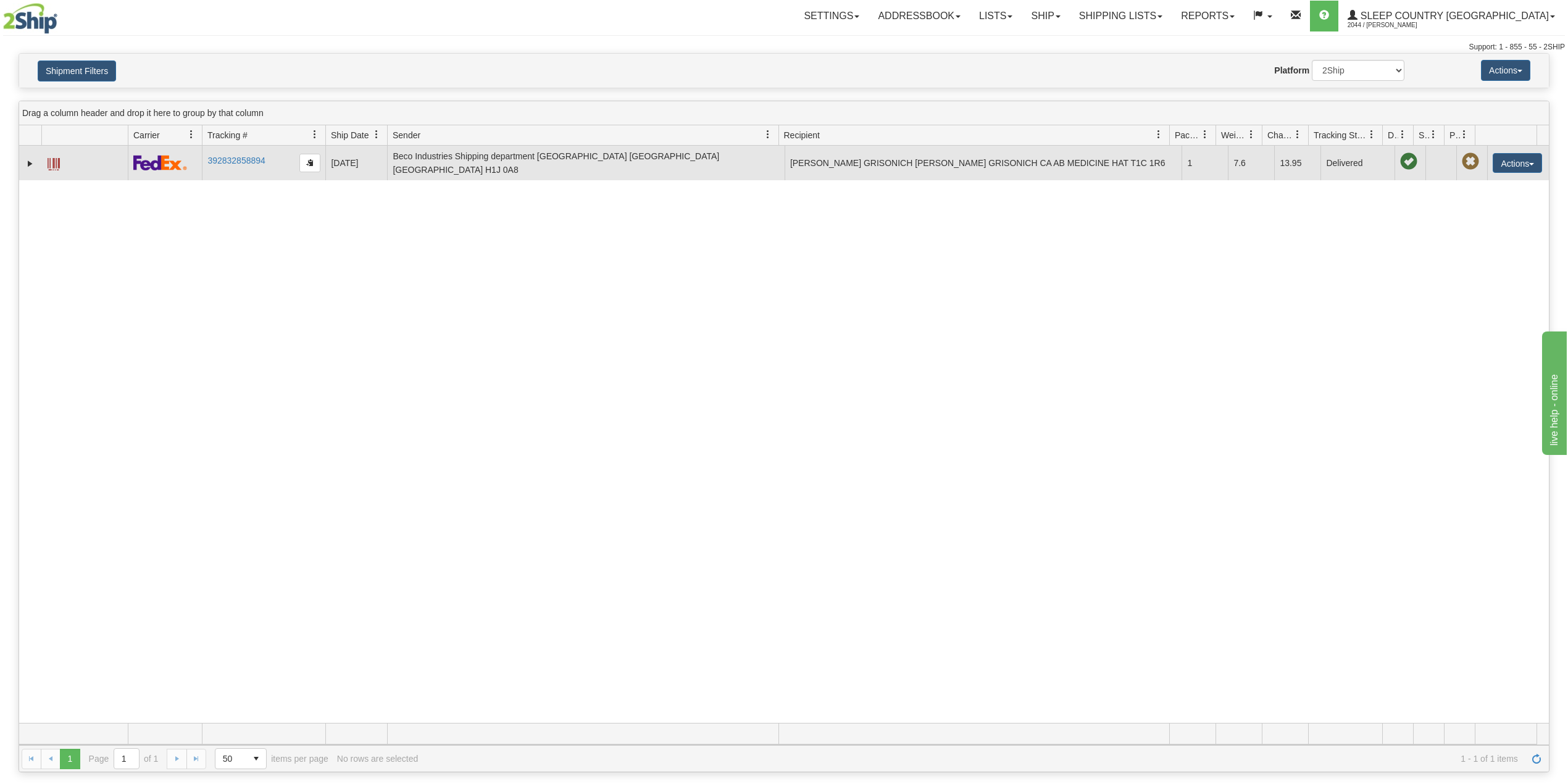
click at [23, 163] on td at bounding box center [30, 163] width 22 height 35
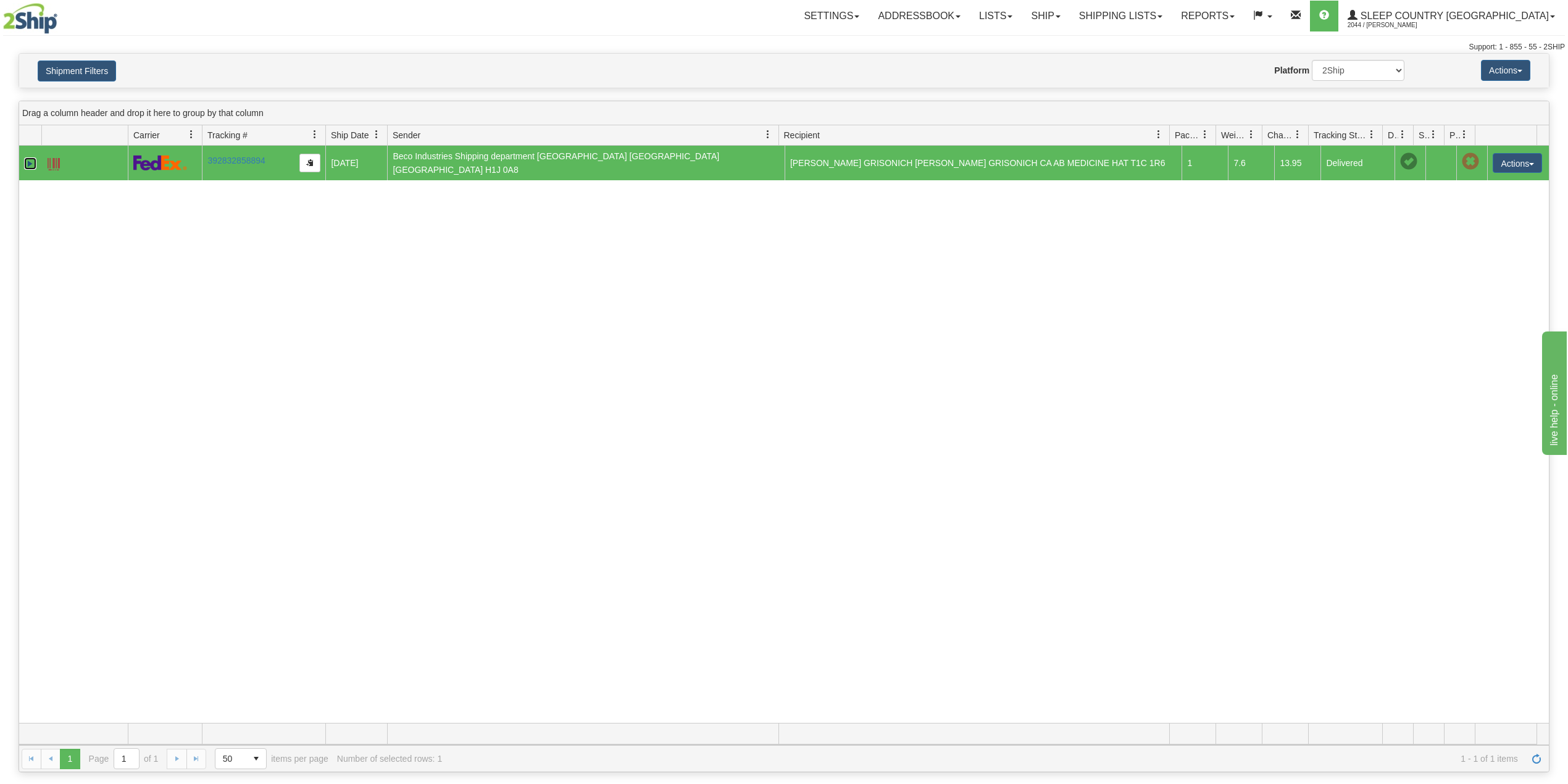
click at [32, 162] on link "Expand" at bounding box center [31, 163] width 12 height 12
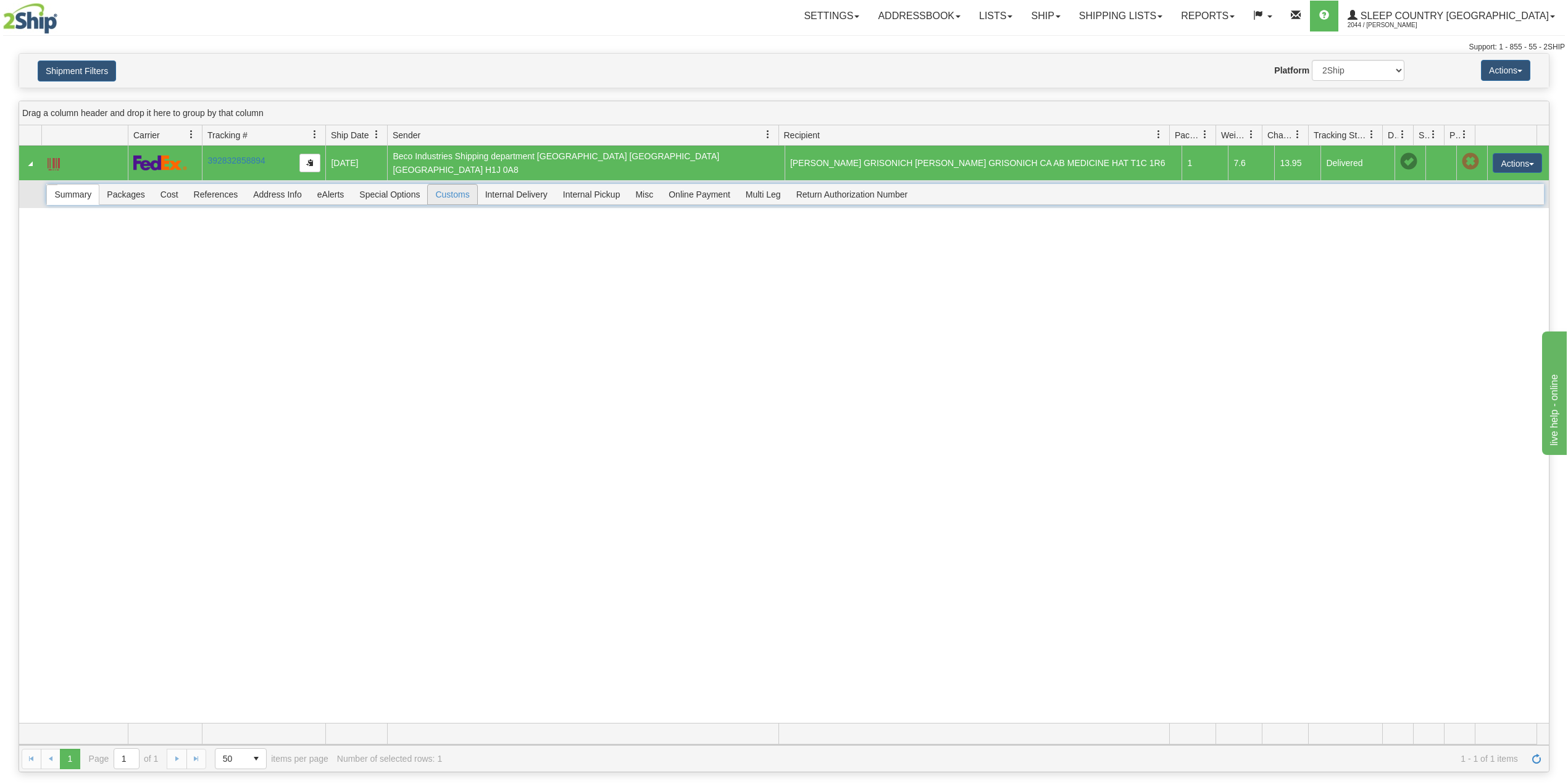
click at [464, 191] on span "Customs" at bounding box center [452, 194] width 49 height 20
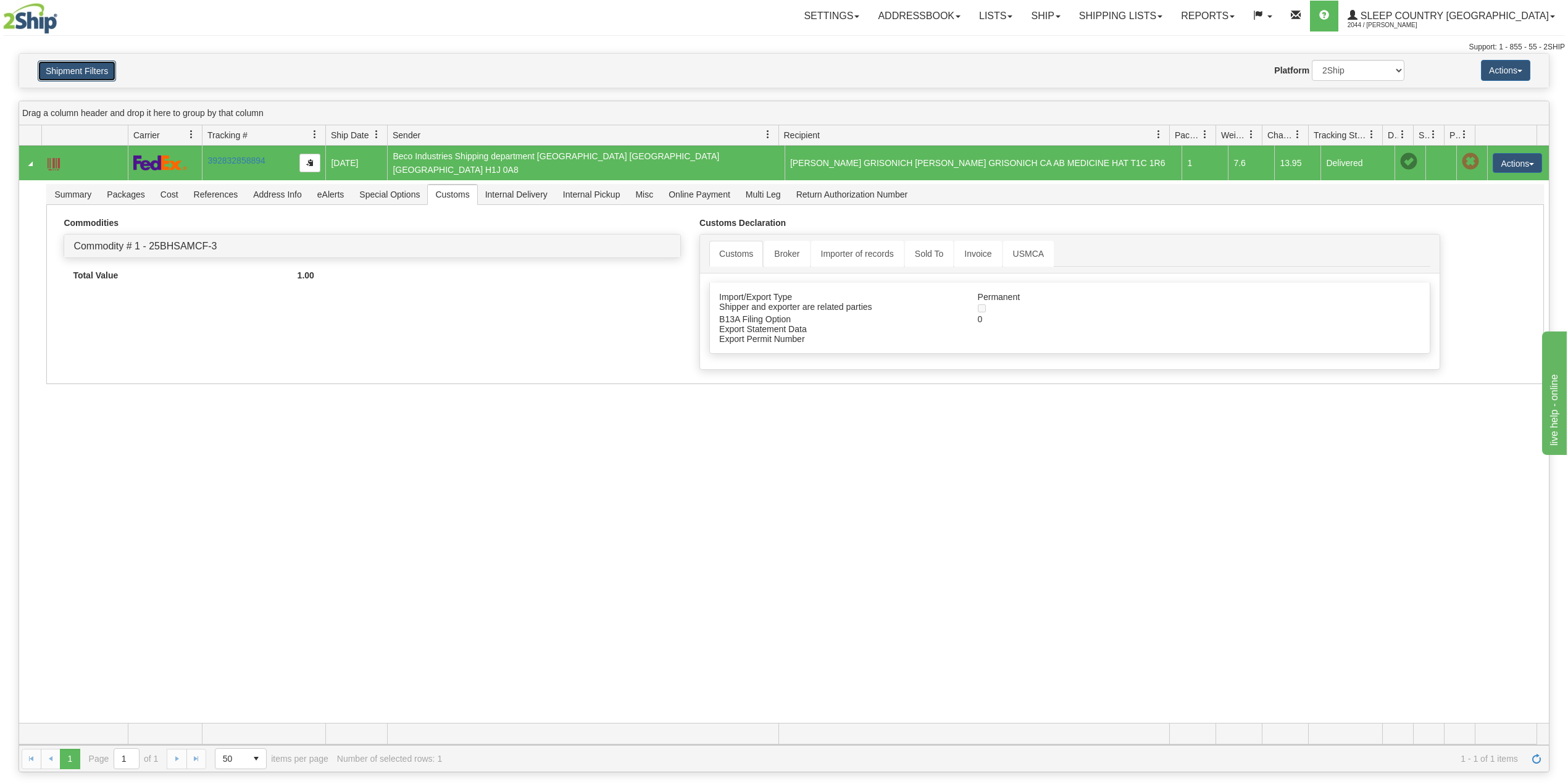
click at [110, 70] on button "Shipment Filters" at bounding box center [77, 71] width 79 height 21
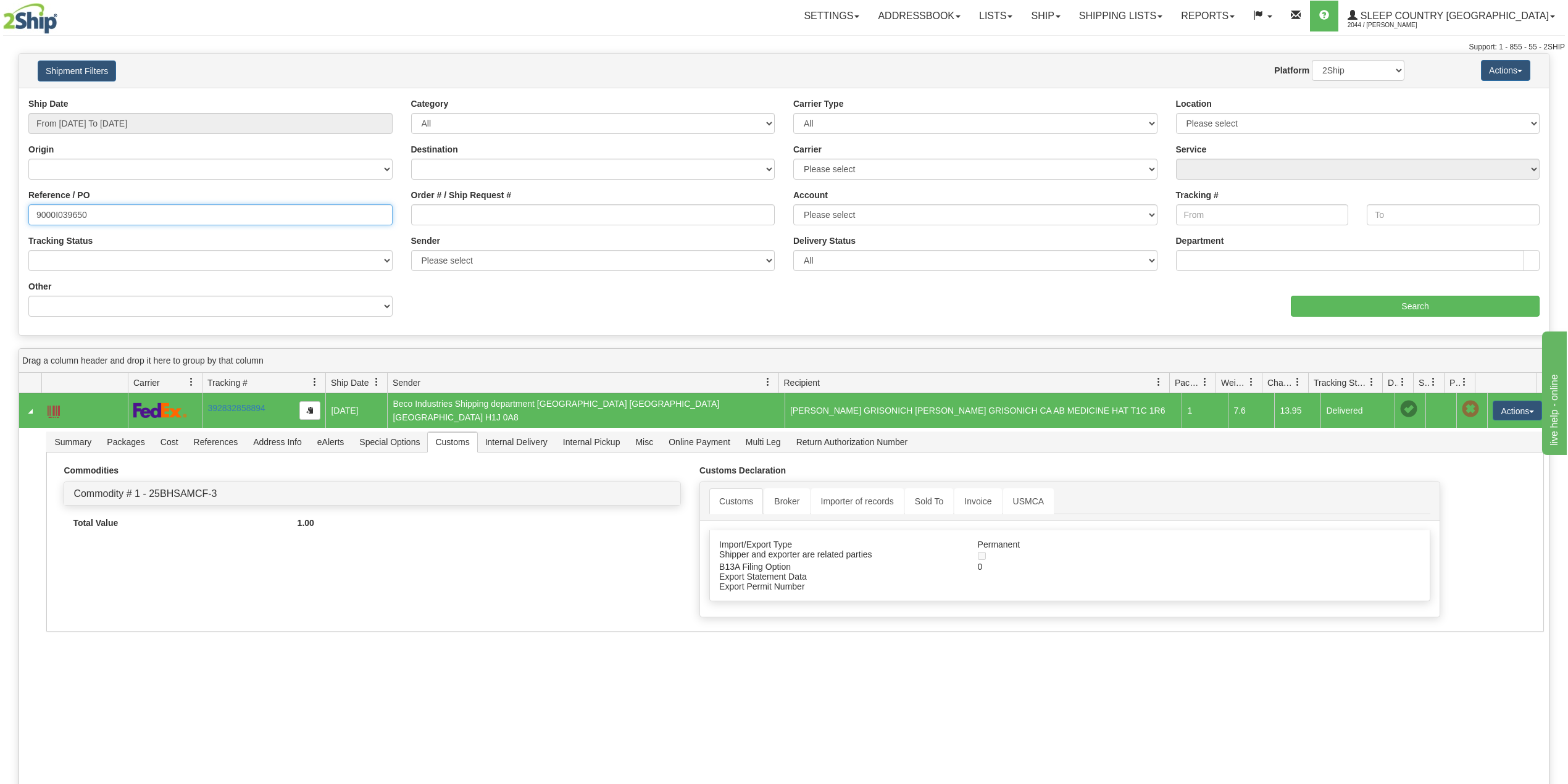
click at [66, 215] on input "9000I039650" at bounding box center [210, 215] width 364 height 21
paste input "2I045525"
click at [1371, 302] on input "Search" at bounding box center [1415, 306] width 249 height 21
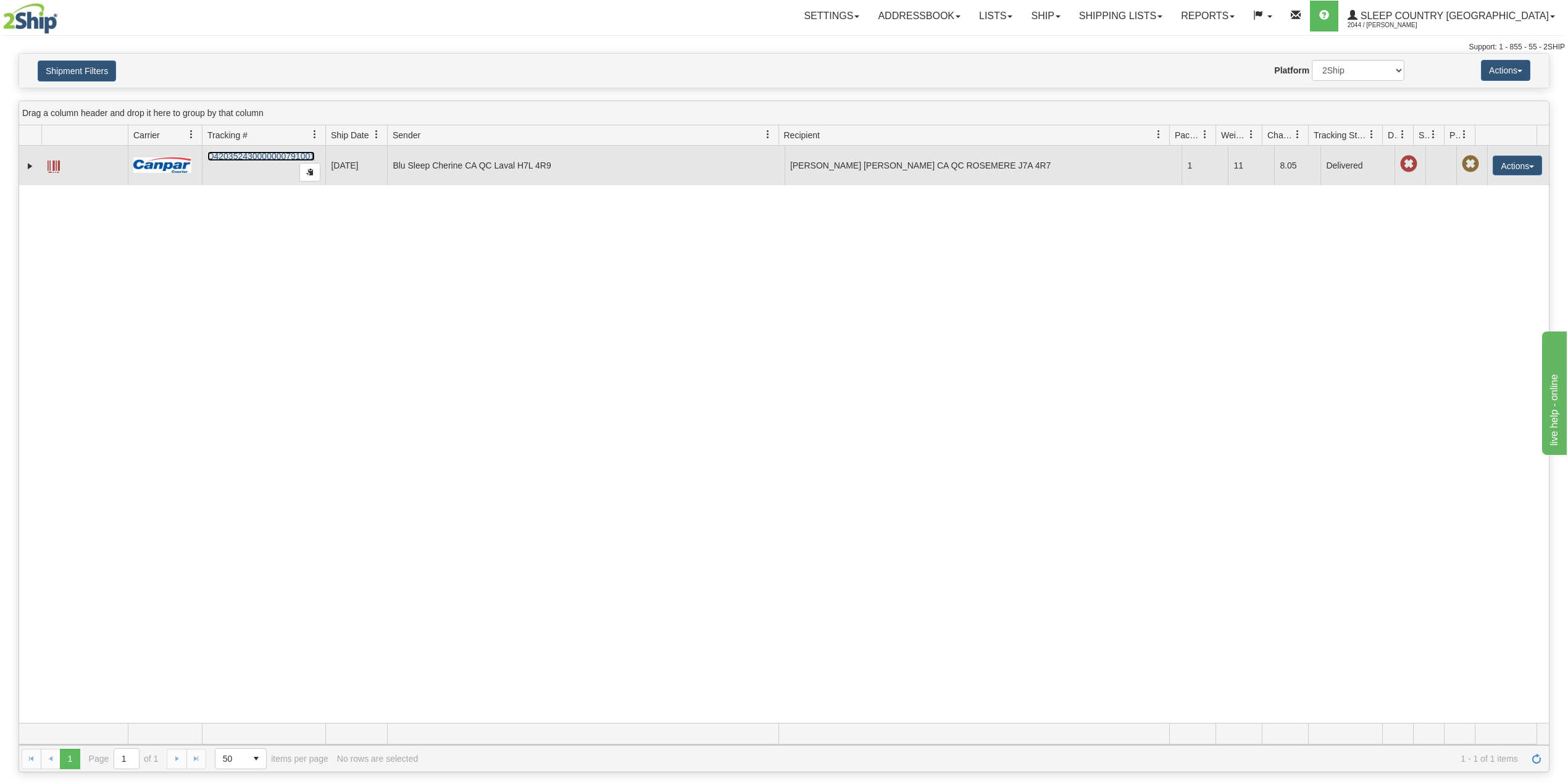
click at [251, 157] on link "D420352430000000791001" at bounding box center [261, 155] width 107 height 10
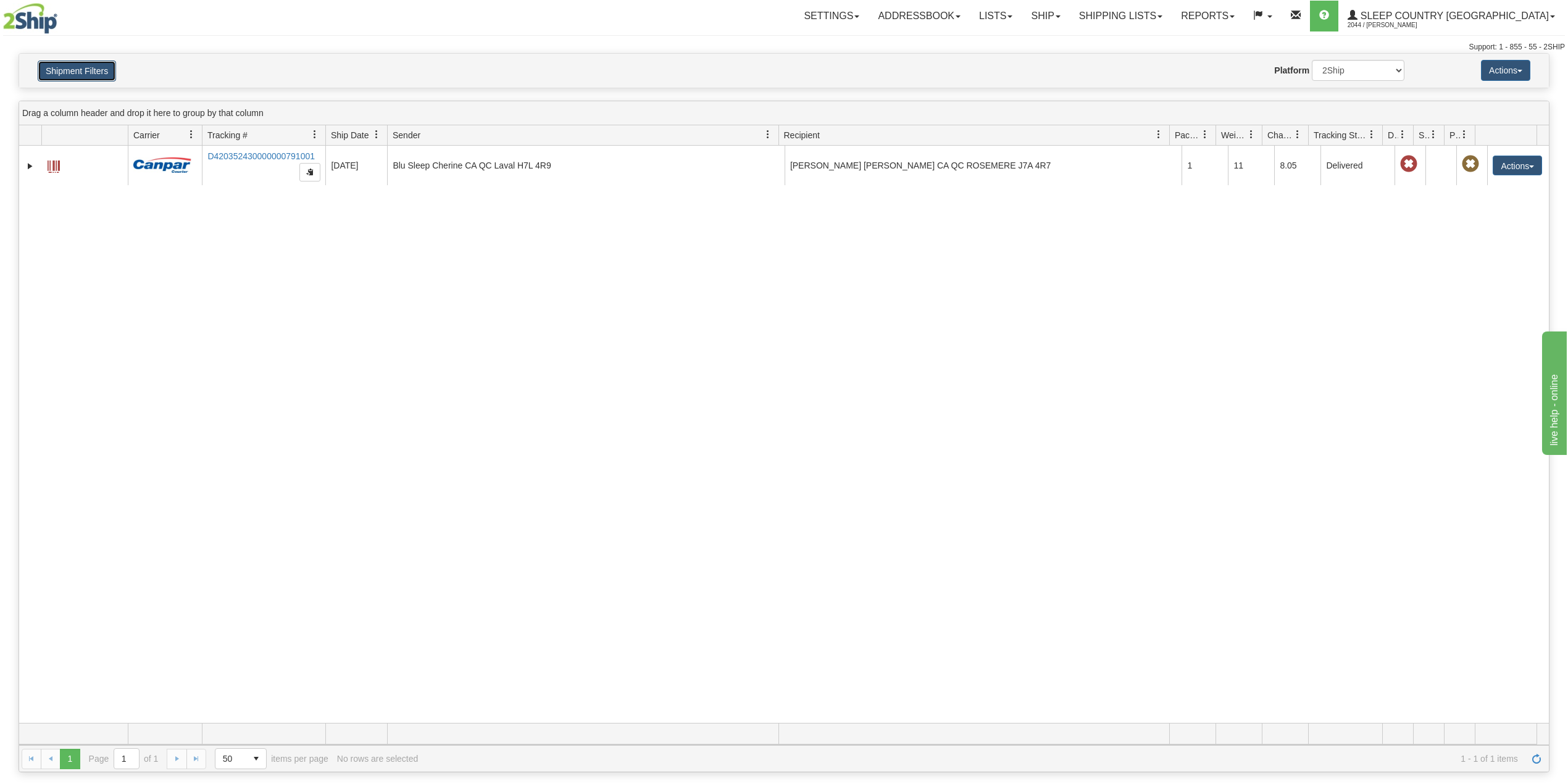
click at [101, 66] on button "Shipment Filters" at bounding box center [77, 71] width 79 height 21
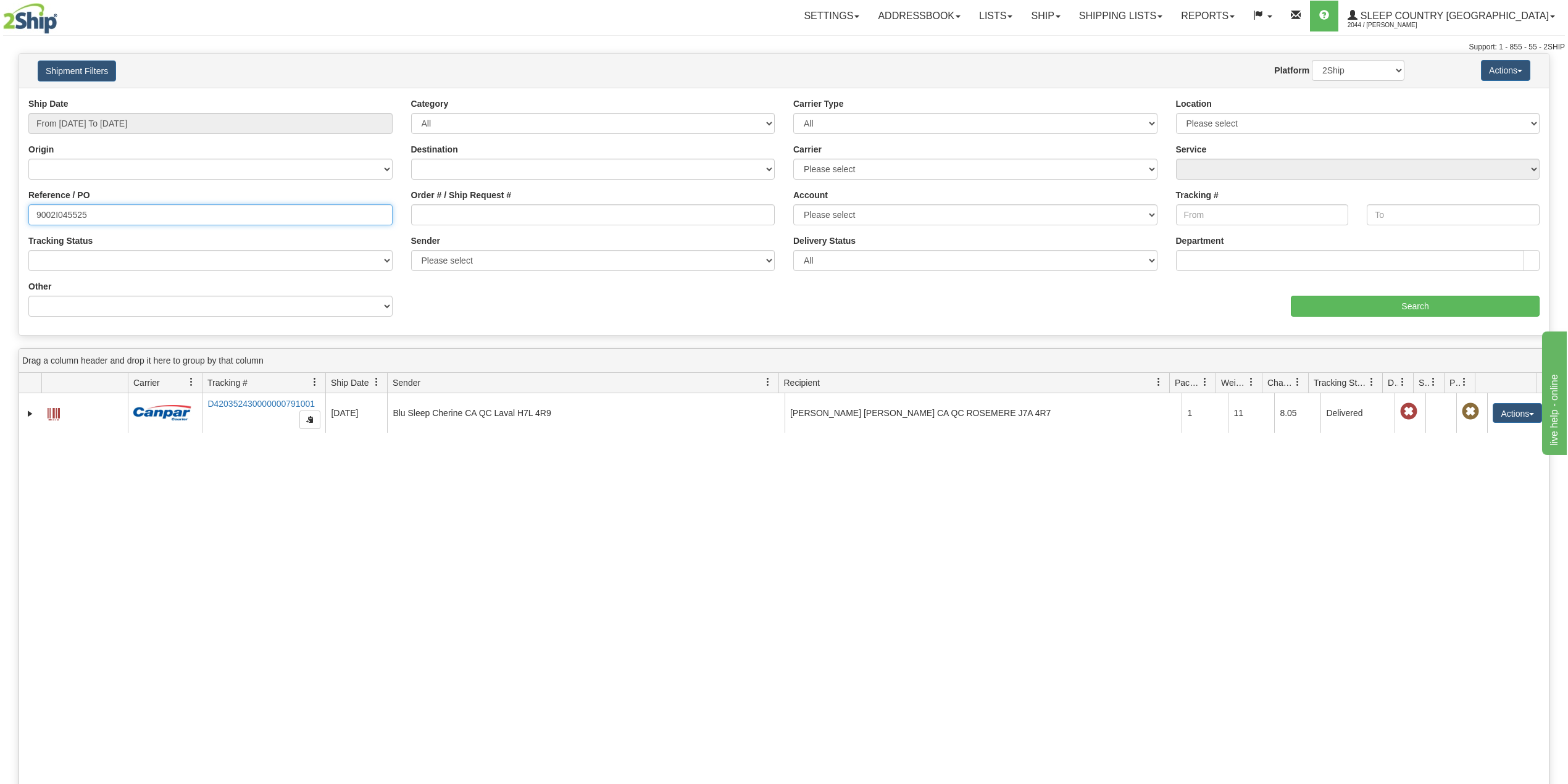
click at [71, 206] on input "9002I045525" at bounding box center [210, 215] width 364 height 21
paste input "0I041688"
click at [1342, 306] on input "Search" at bounding box center [1415, 306] width 249 height 21
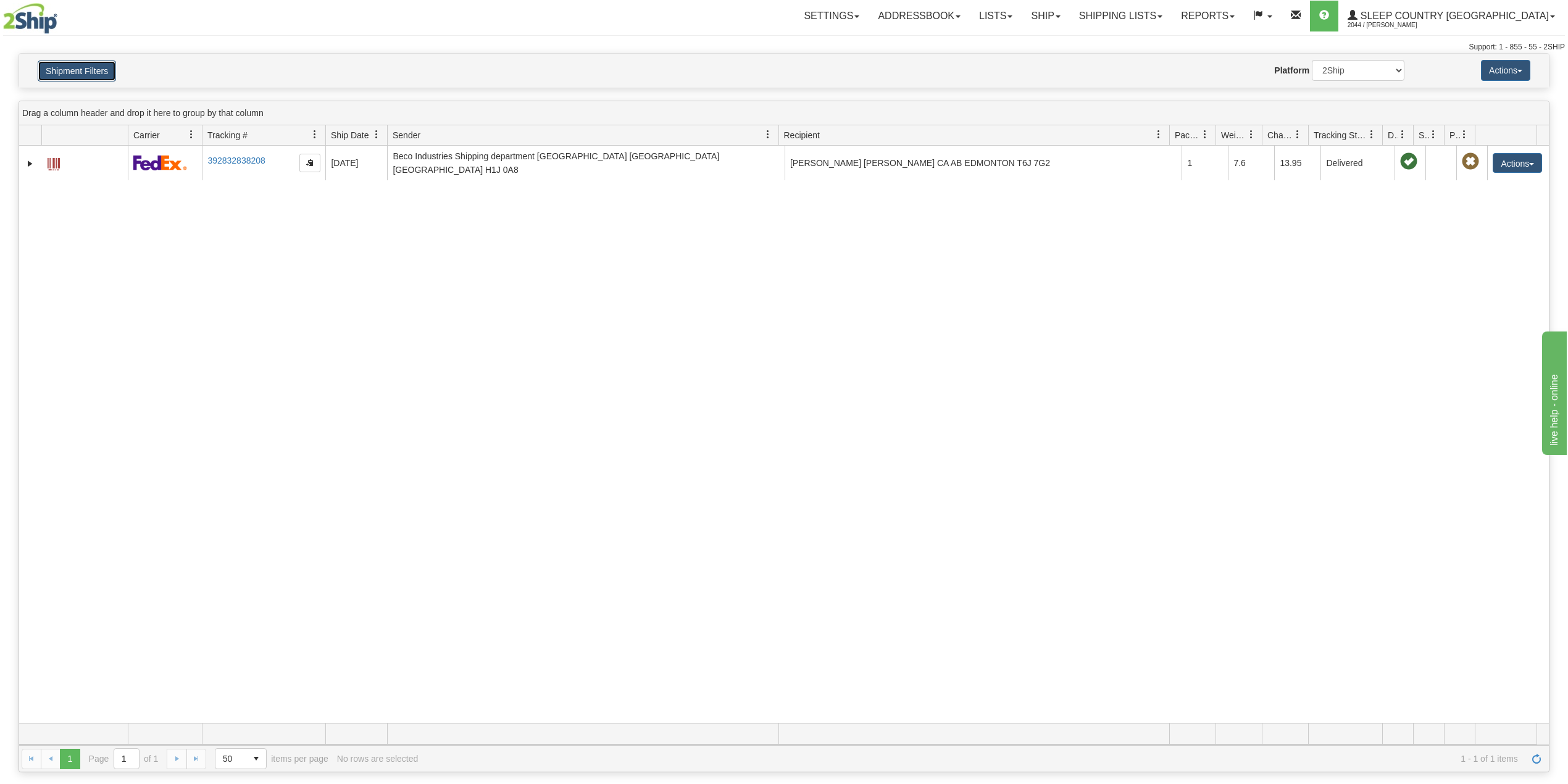
click at [65, 68] on button "Shipment Filters" at bounding box center [77, 71] width 79 height 21
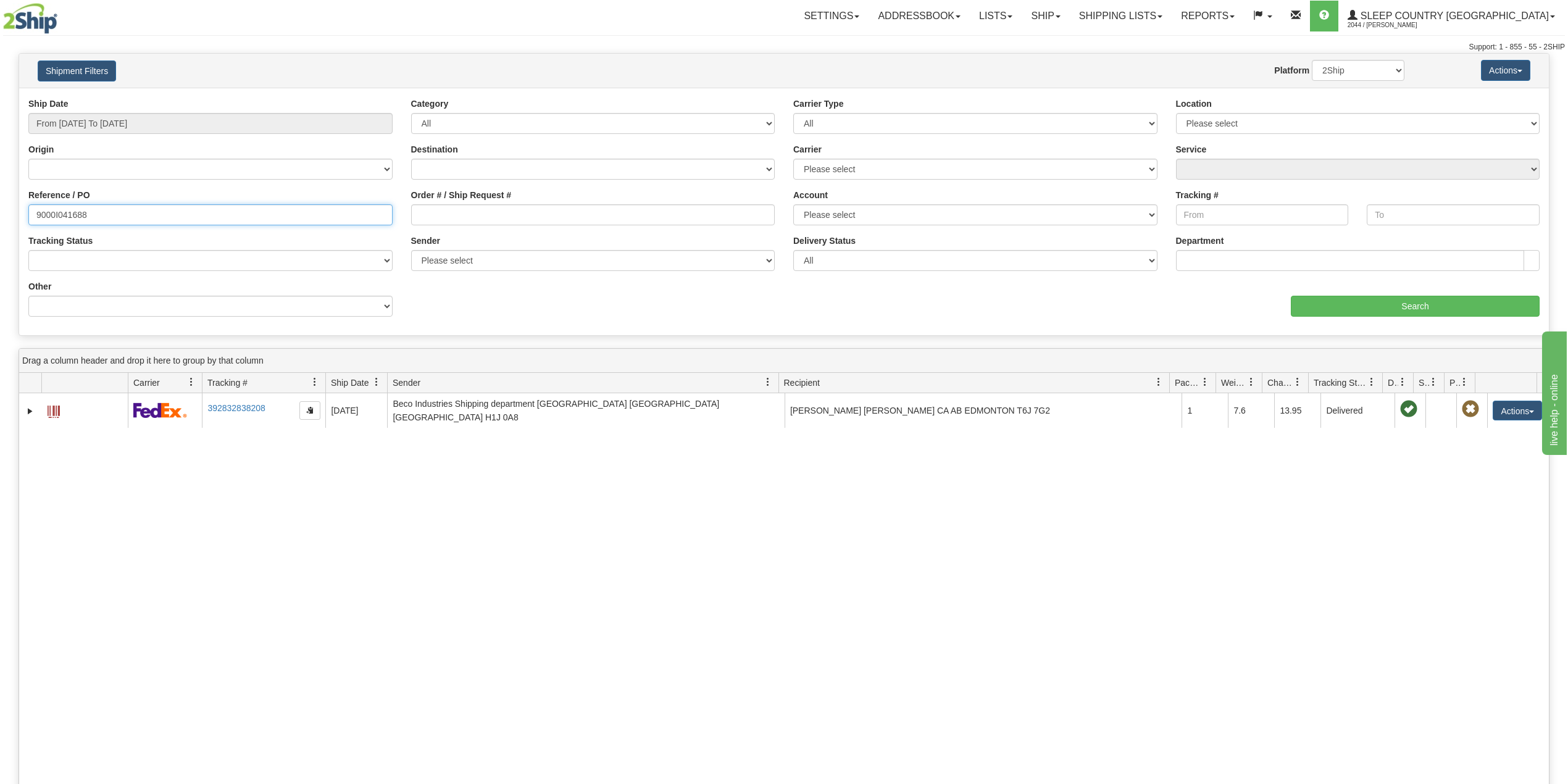
click at [72, 211] on input "9000I041688" at bounding box center [210, 215] width 364 height 21
paste input "39940"
click at [1365, 300] on input "Search" at bounding box center [1415, 306] width 249 height 21
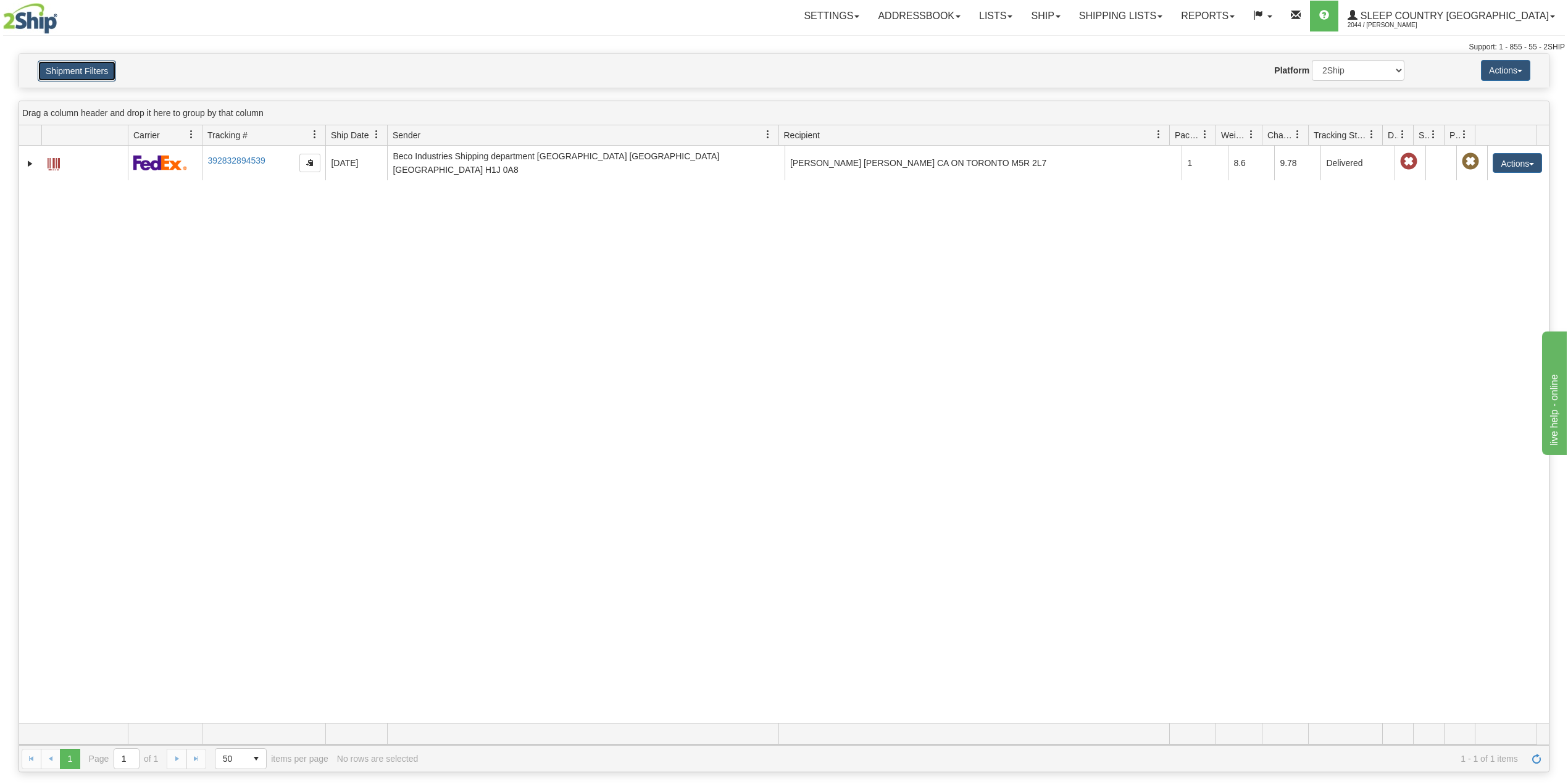
click at [101, 69] on button "Shipment Filters" at bounding box center [77, 71] width 79 height 21
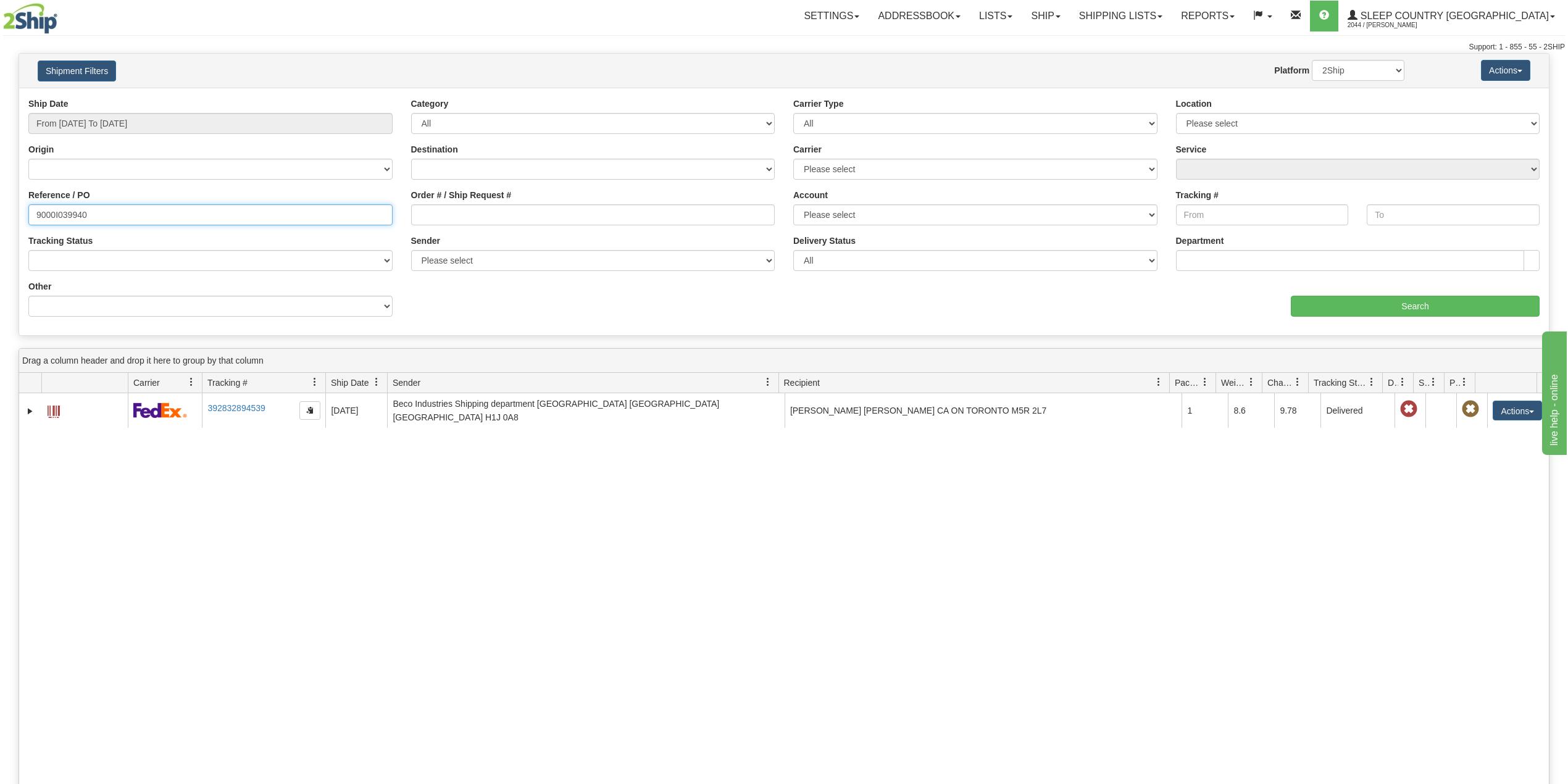
click at [71, 218] on input "9000I039940" at bounding box center [210, 215] width 364 height 21
paste input "8758"
click at [1353, 302] on input "Search" at bounding box center [1415, 306] width 249 height 21
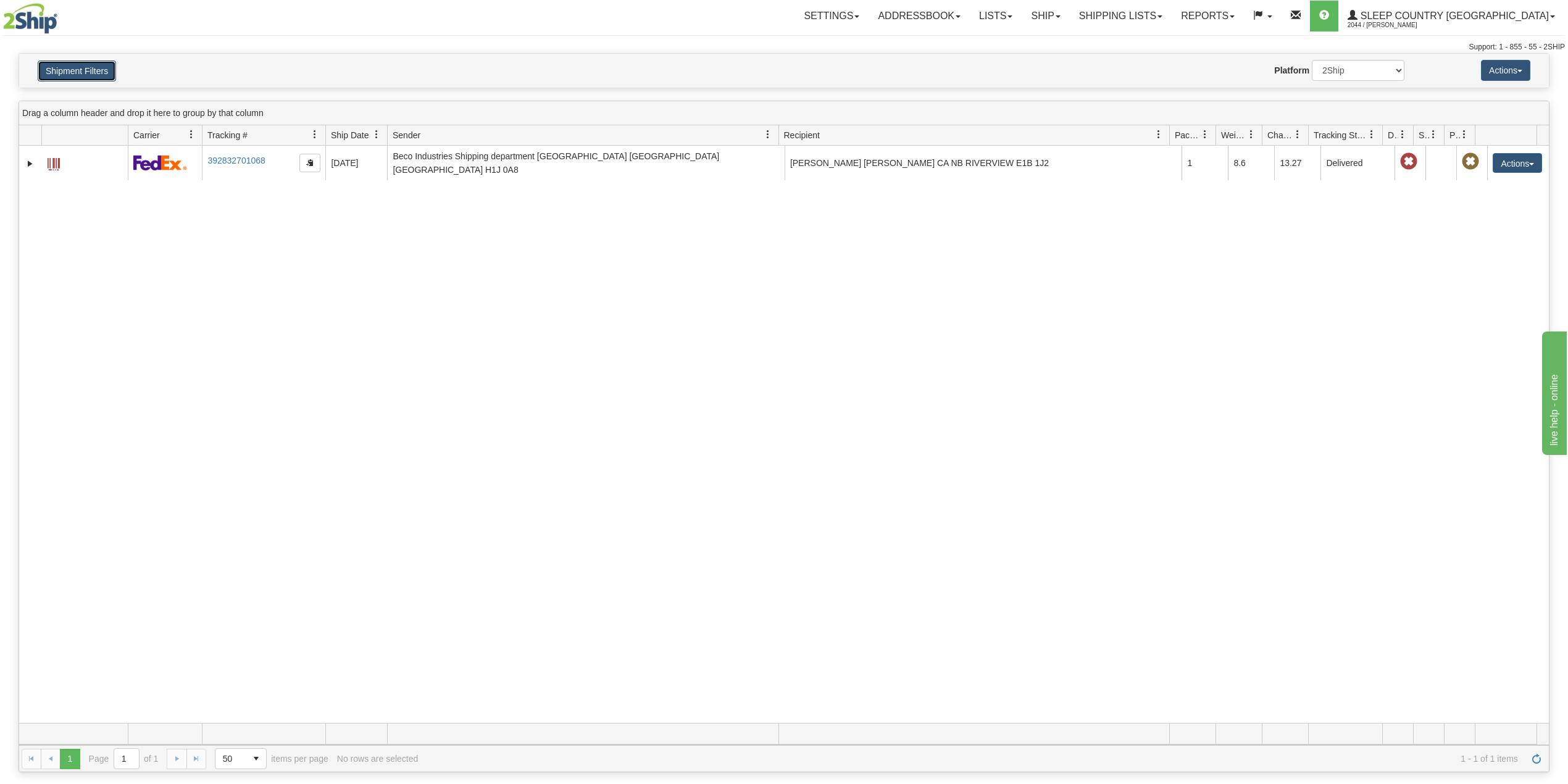
click at [92, 65] on button "Shipment Filters" at bounding box center [77, 71] width 79 height 21
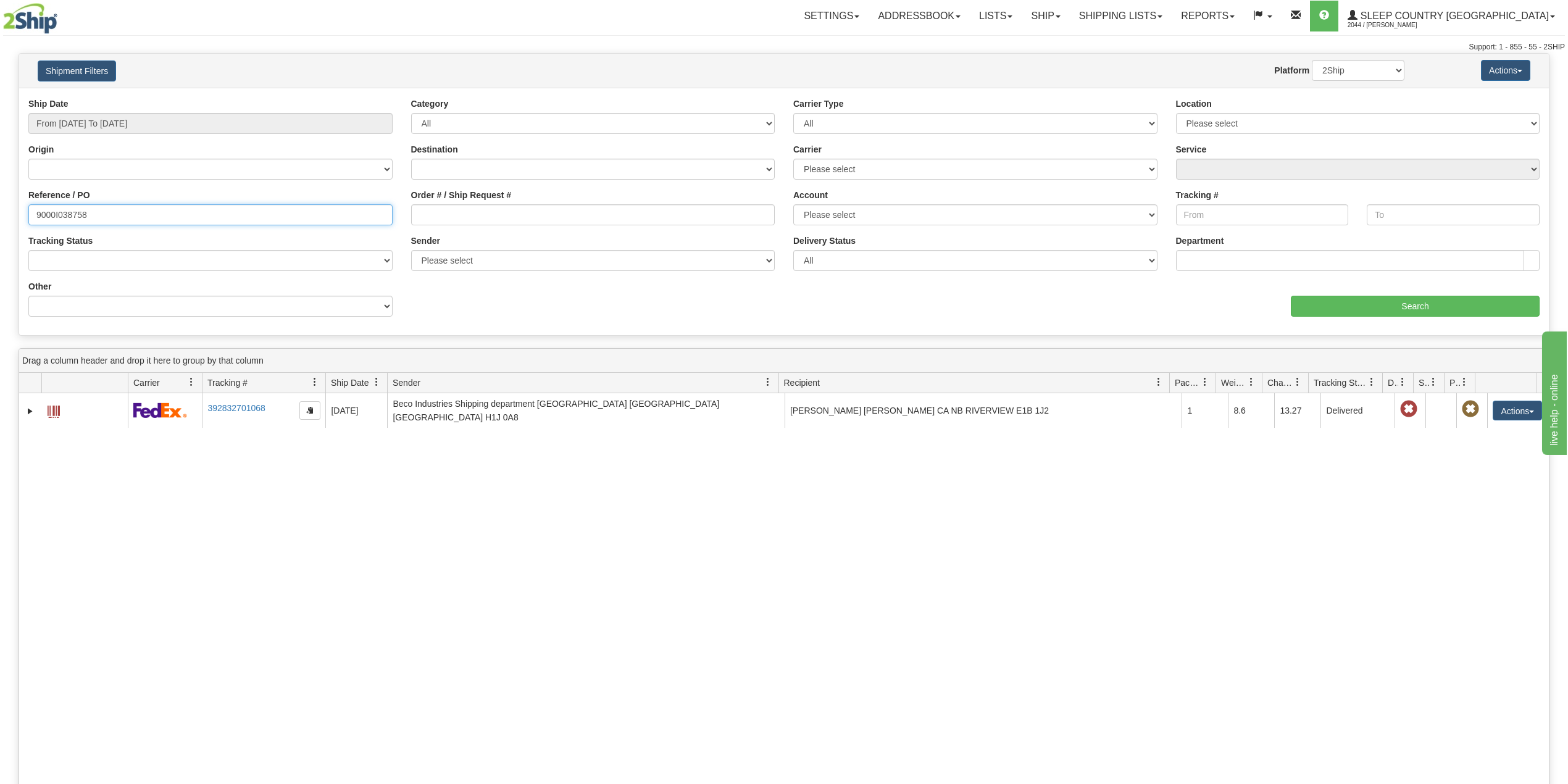
click at [68, 211] on input "9000I038758" at bounding box center [210, 215] width 364 height 21
paste input "415"
click at [1403, 299] on input "Search" at bounding box center [1415, 306] width 249 height 21
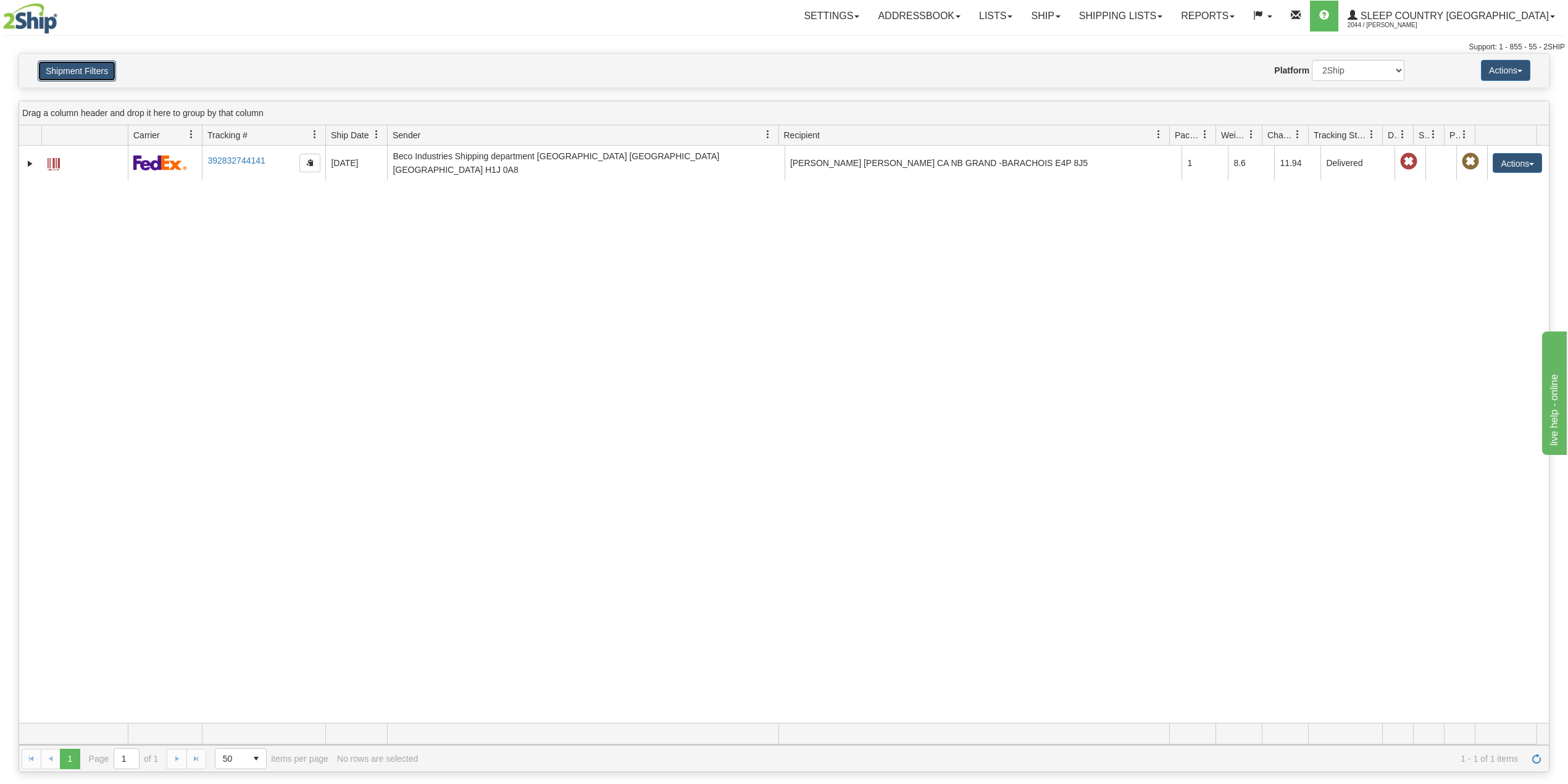
click at [96, 68] on button "Shipment Filters" at bounding box center [77, 71] width 79 height 21
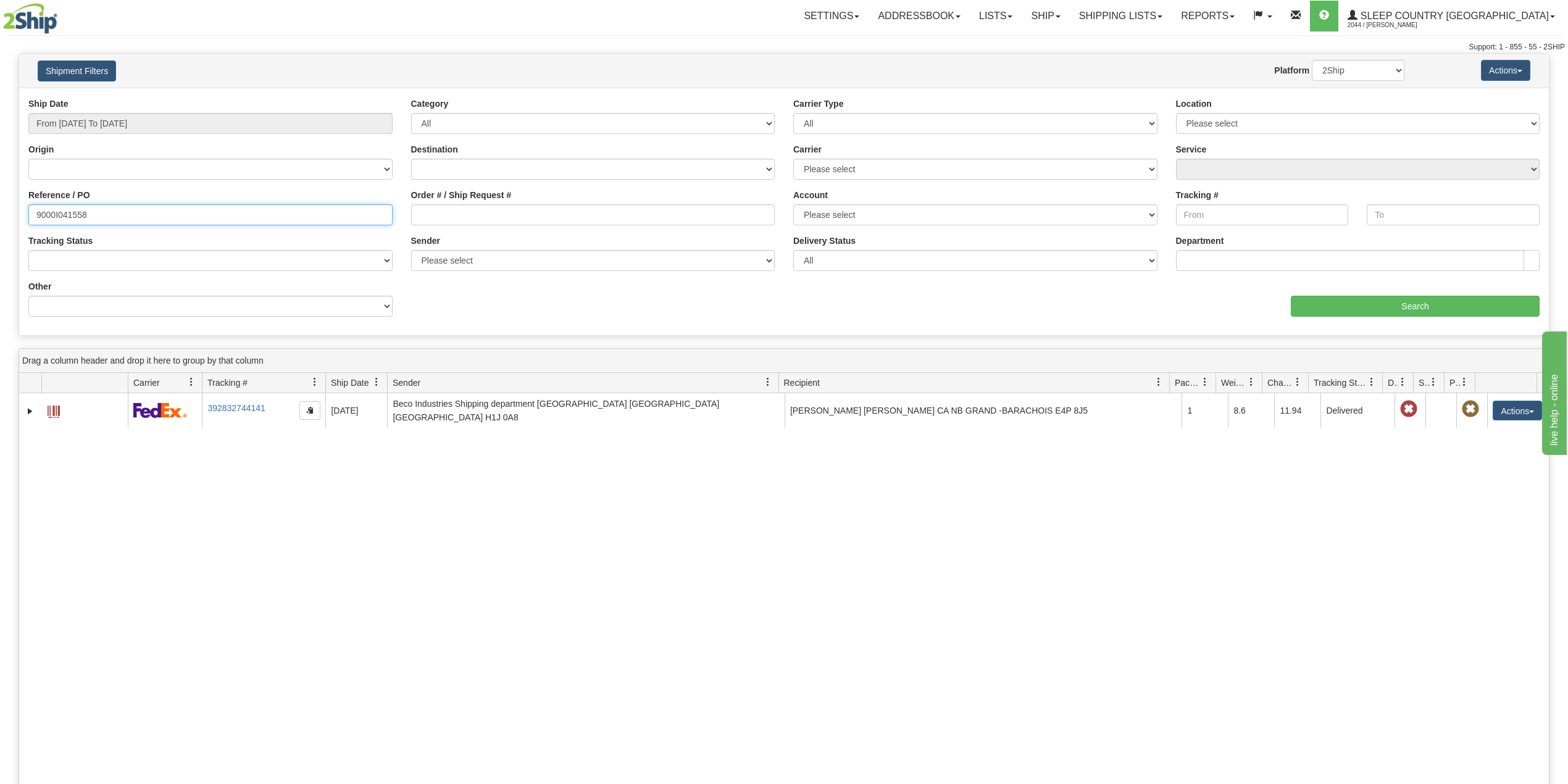
click at [67, 211] on input "9000I041558" at bounding box center [210, 215] width 364 height 21
paste input "7I039952"
click at [1361, 304] on input "Search" at bounding box center [1415, 306] width 249 height 21
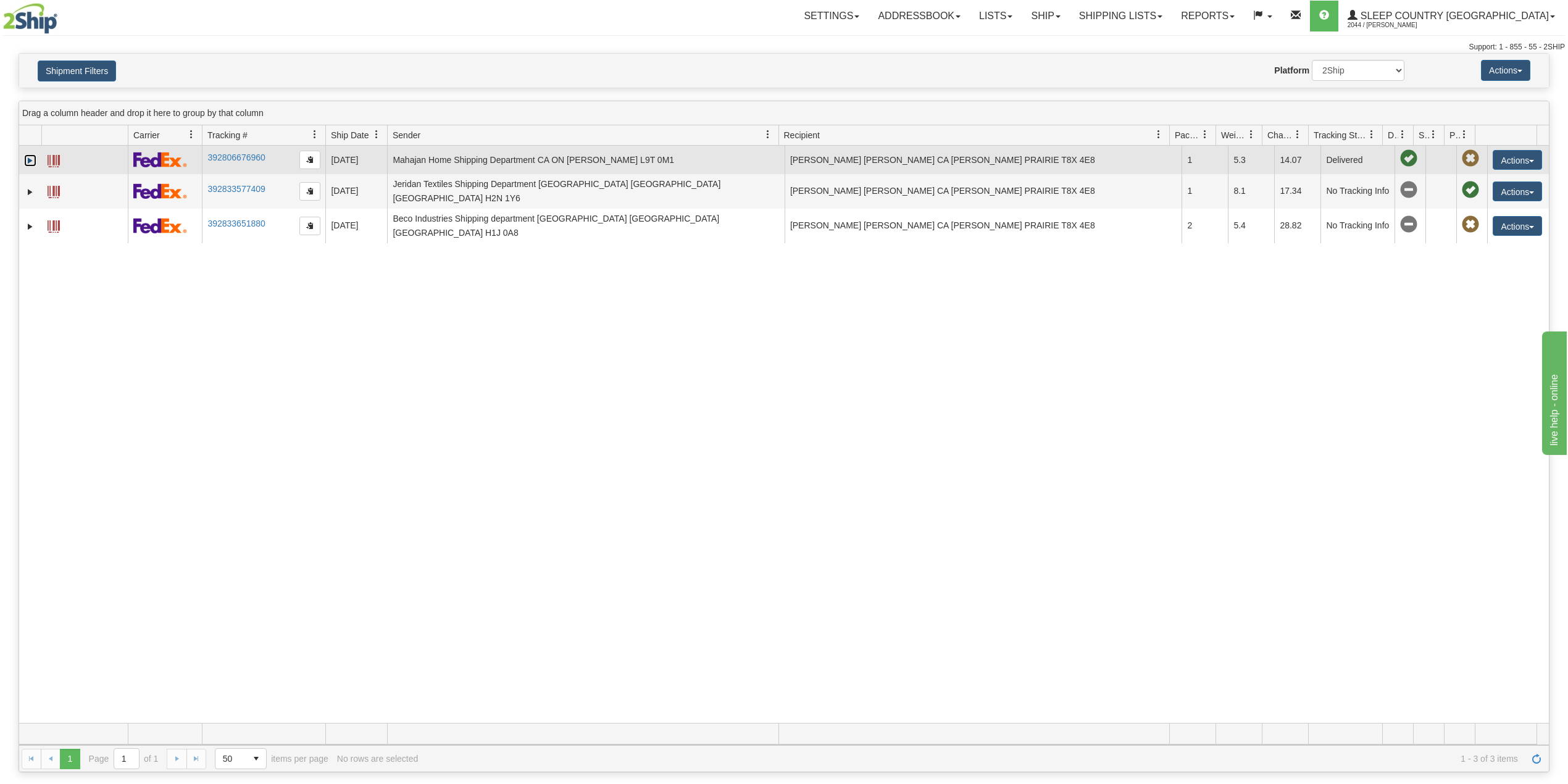
click at [32, 162] on link "Expand" at bounding box center [31, 161] width 12 height 12
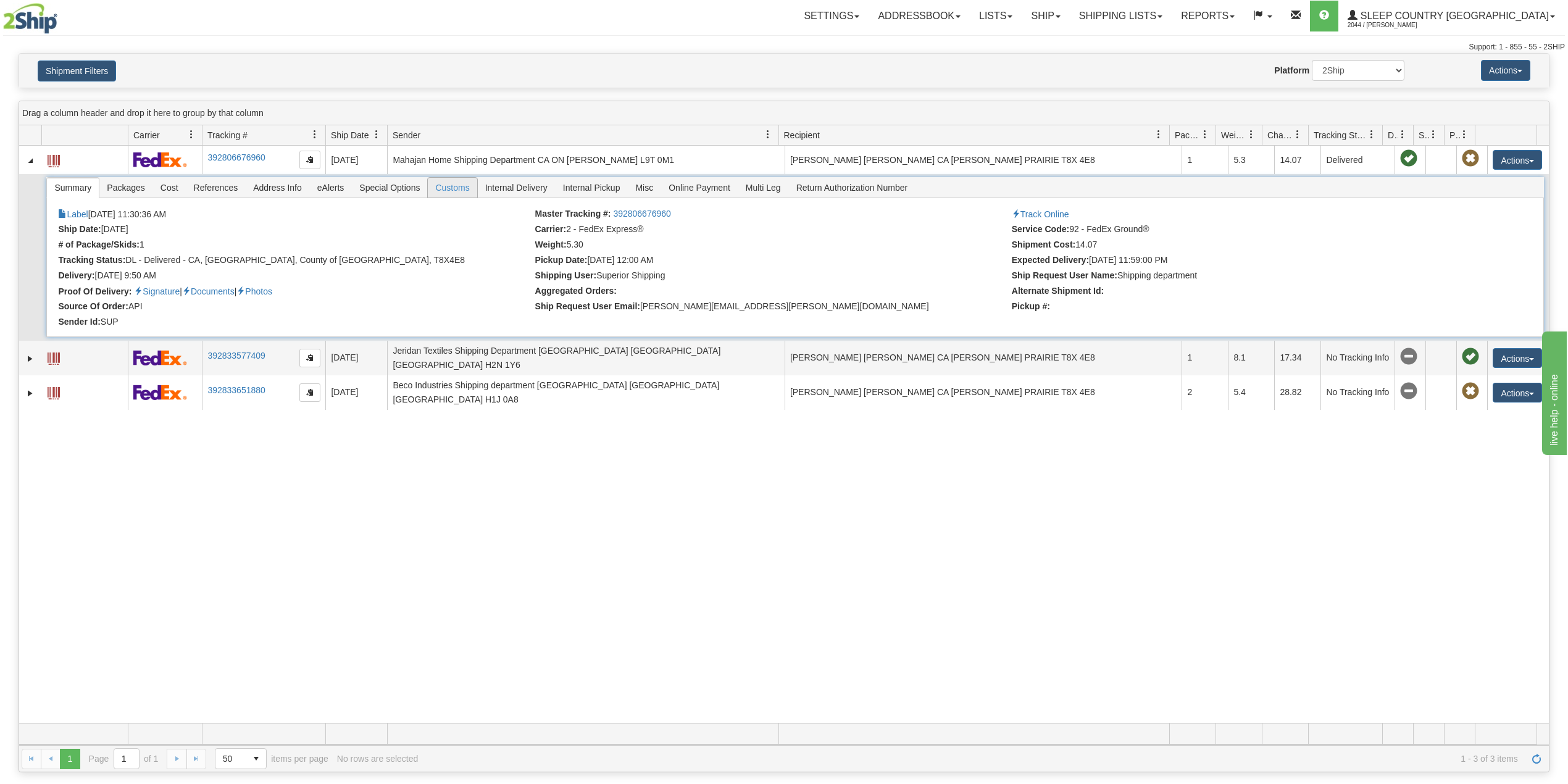
click at [467, 190] on span "Customs" at bounding box center [452, 188] width 49 height 20
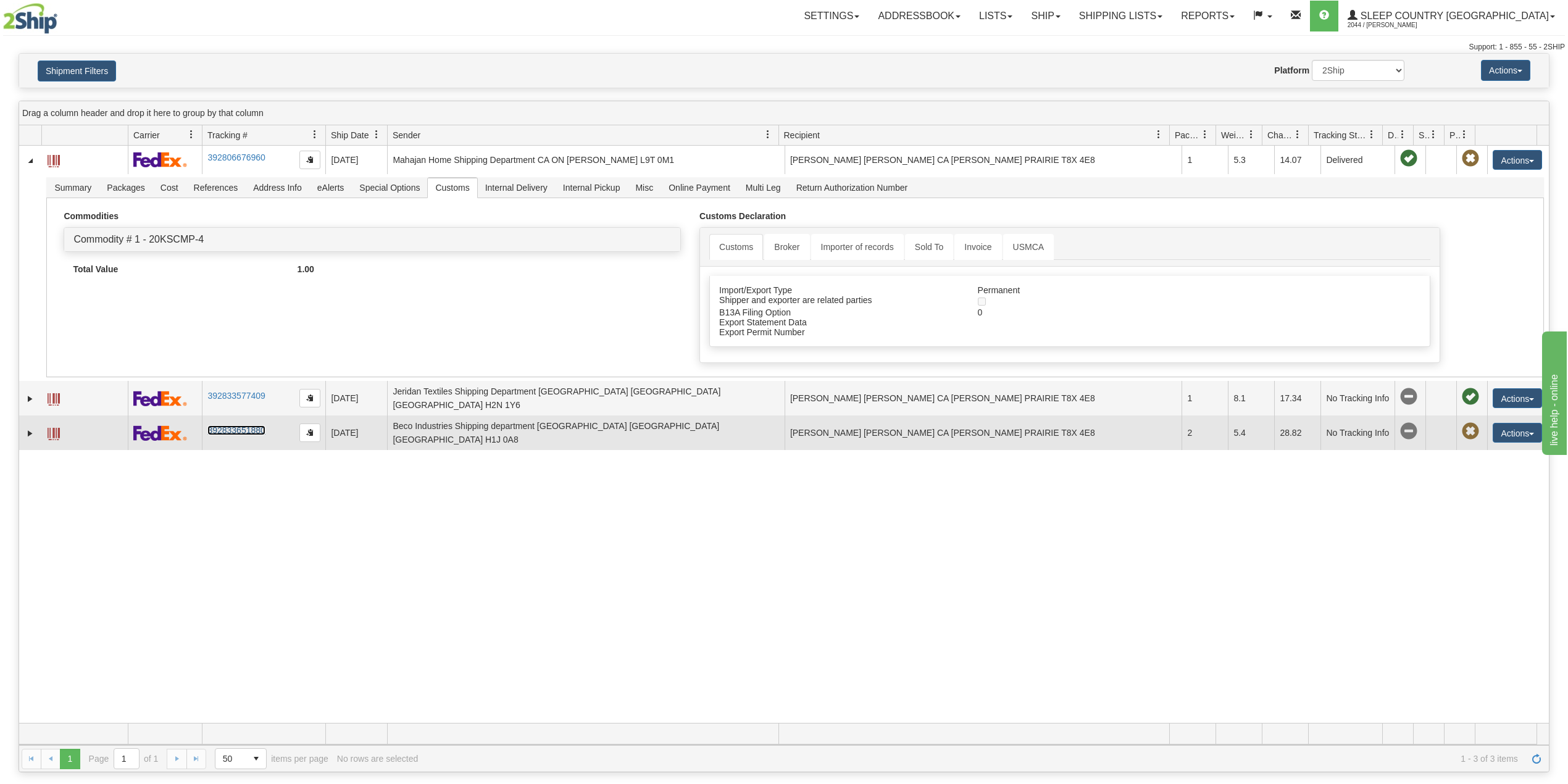
click at [240, 433] on link "392833651880" at bounding box center [237, 430] width 58 height 10
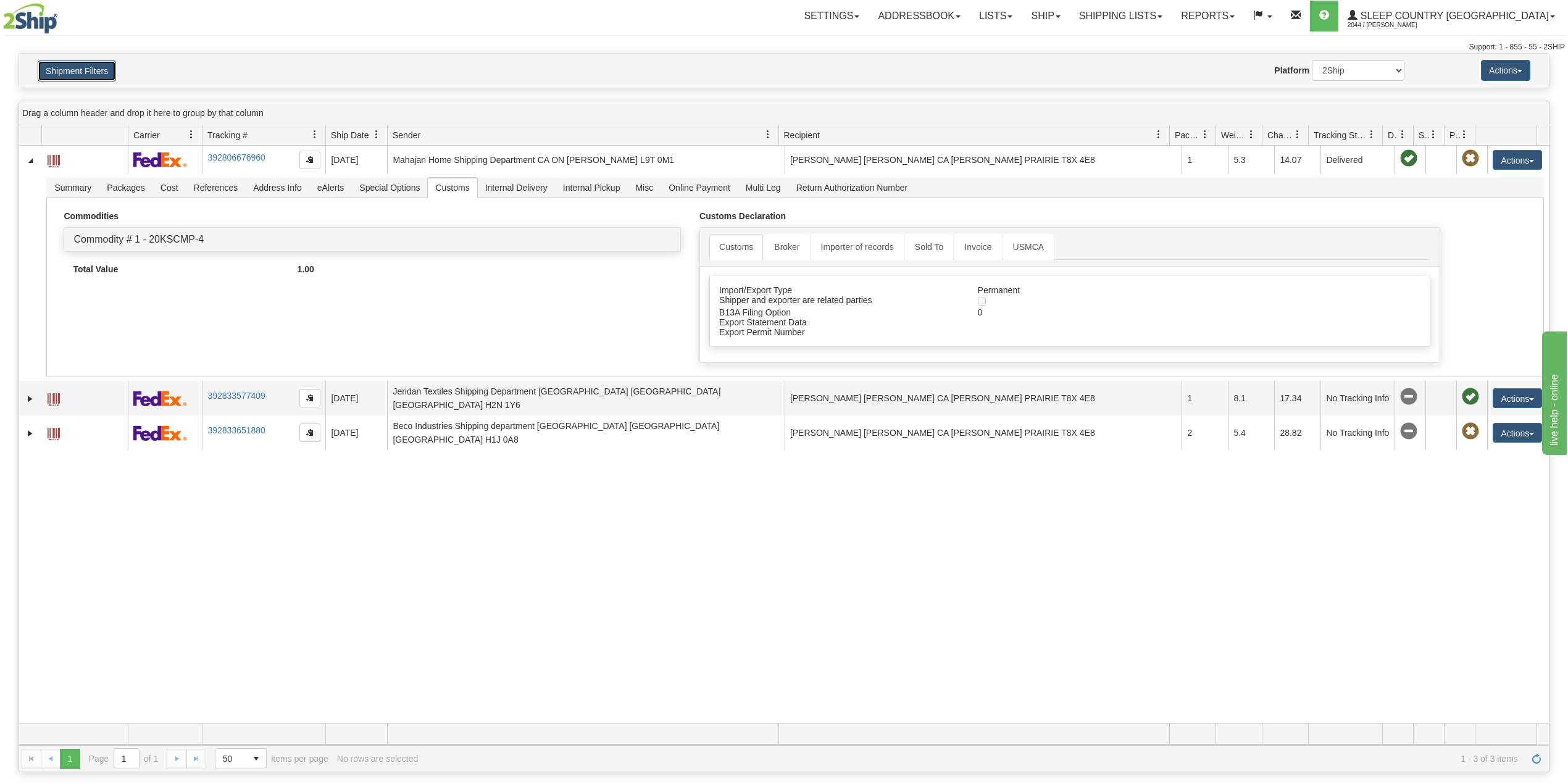
click at [93, 70] on button "Shipment Filters" at bounding box center [77, 71] width 79 height 21
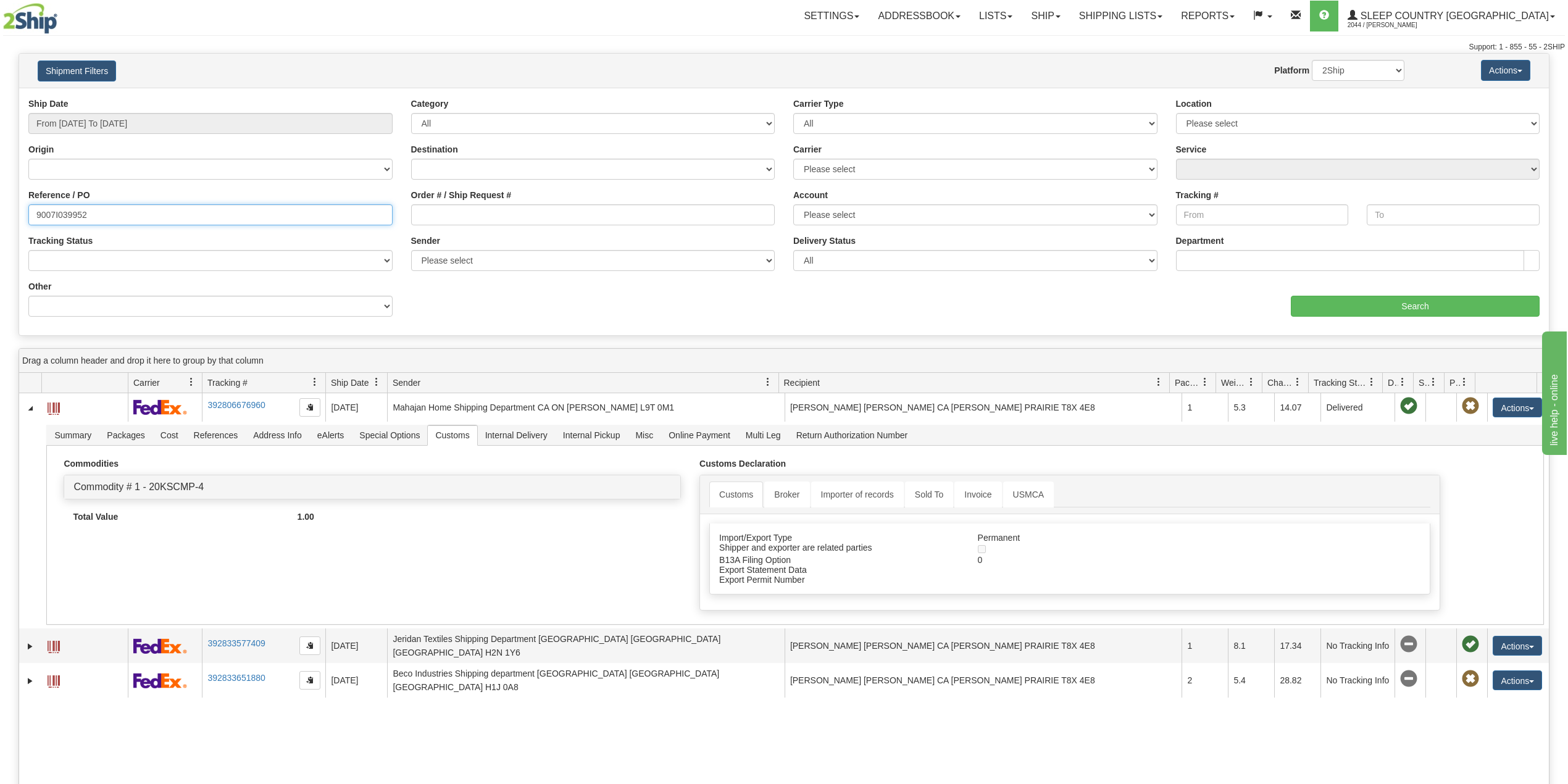
click at [67, 214] on input "9007I039952" at bounding box center [210, 215] width 364 height 21
paste input "0I041320"
click at [1371, 311] on input "Search" at bounding box center [1415, 306] width 249 height 21
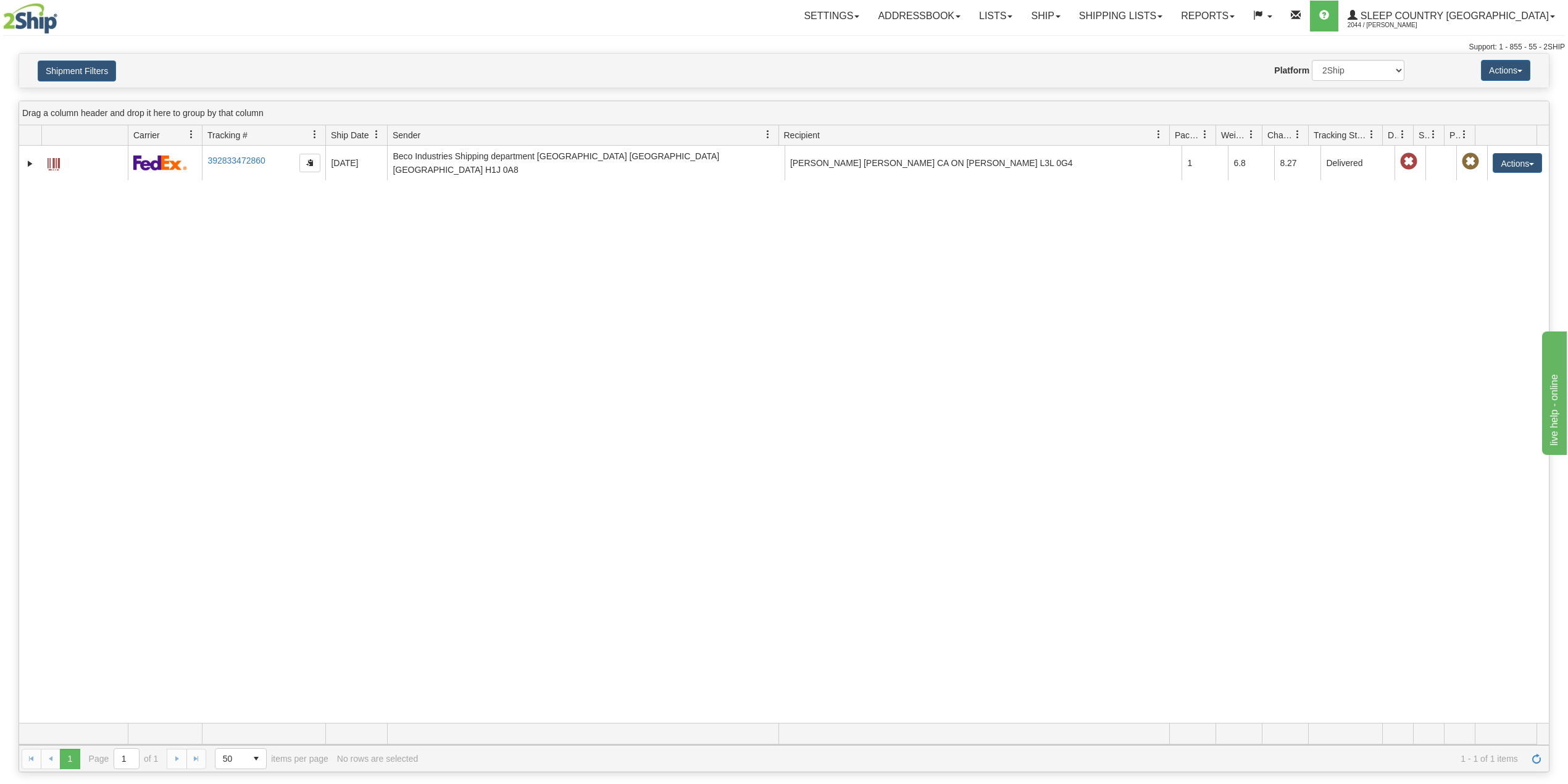
click at [593, 31] on div "Settings Shipping Preferences Fields Preferences New Addressbook Recipients" at bounding box center [918, 16] width 1291 height 31
click at [77, 62] on button "Shipment Filters" at bounding box center [77, 71] width 79 height 21
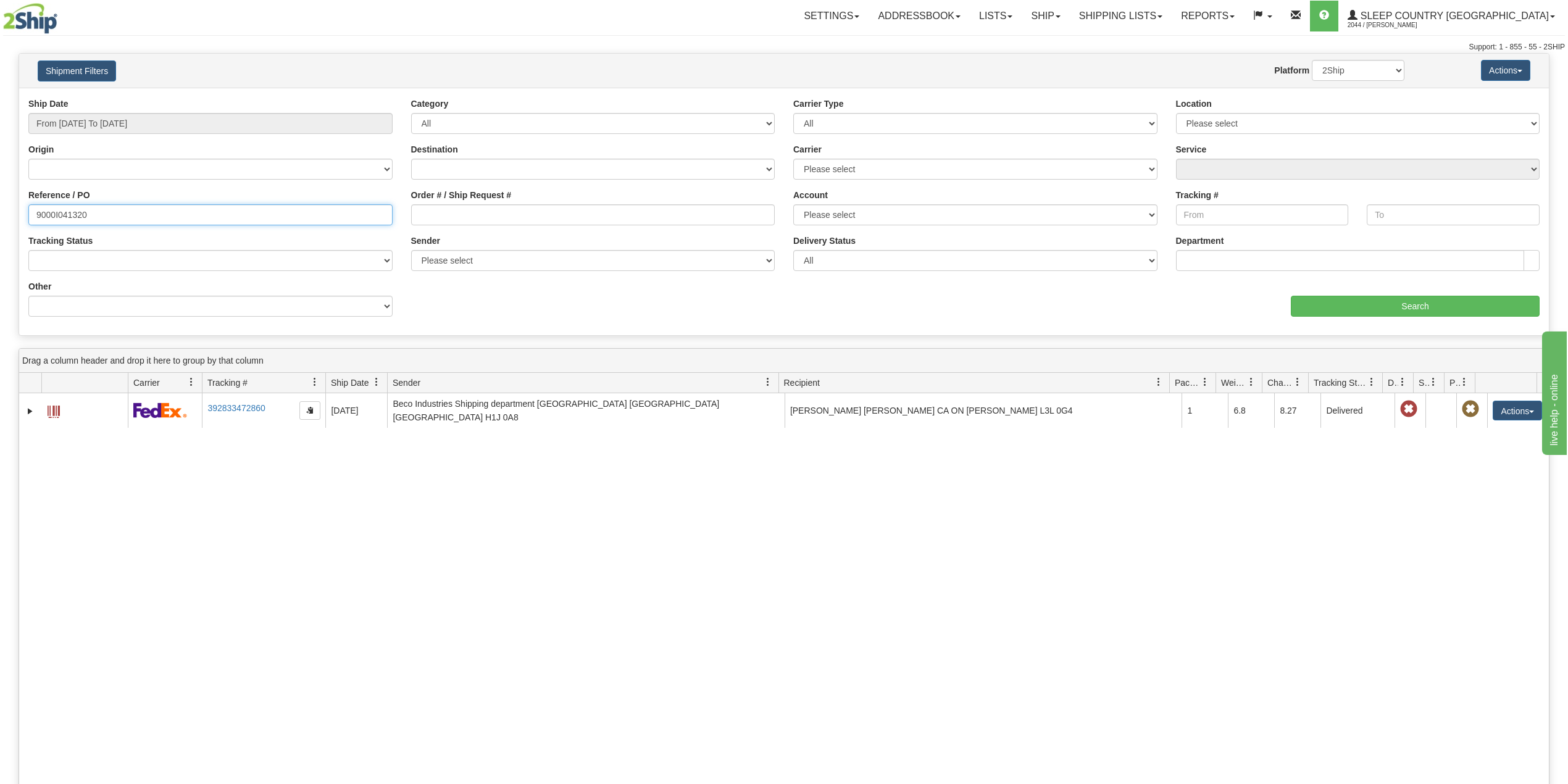
click at [75, 210] on input "9000I041320" at bounding box center [210, 215] width 364 height 21
paste input "39669"
type input "9000I039669"
click at [1334, 302] on input "Search" at bounding box center [1415, 306] width 249 height 21
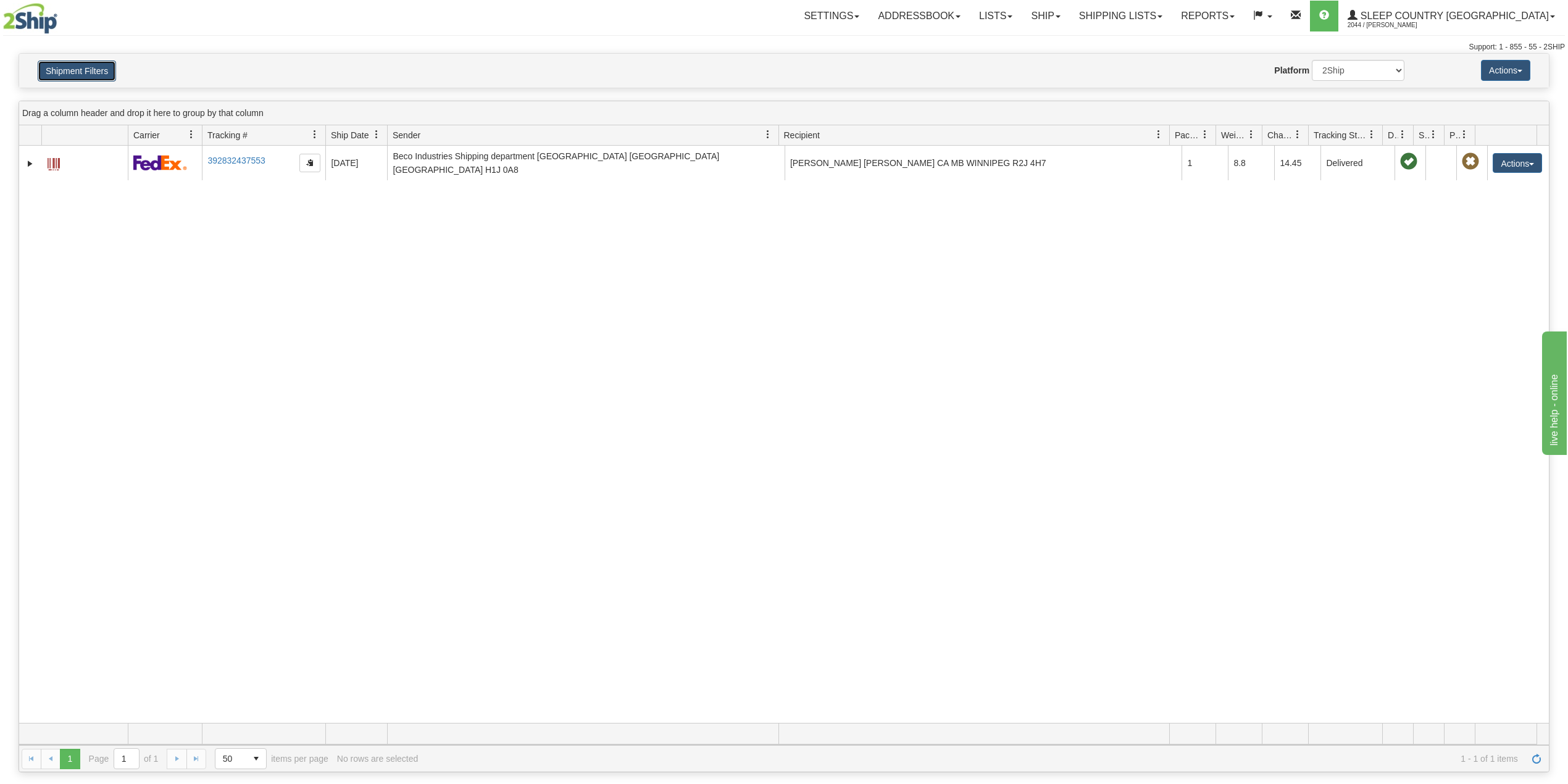
click at [113, 60] on button "Shipment Filters" at bounding box center [77, 71] width 79 height 21
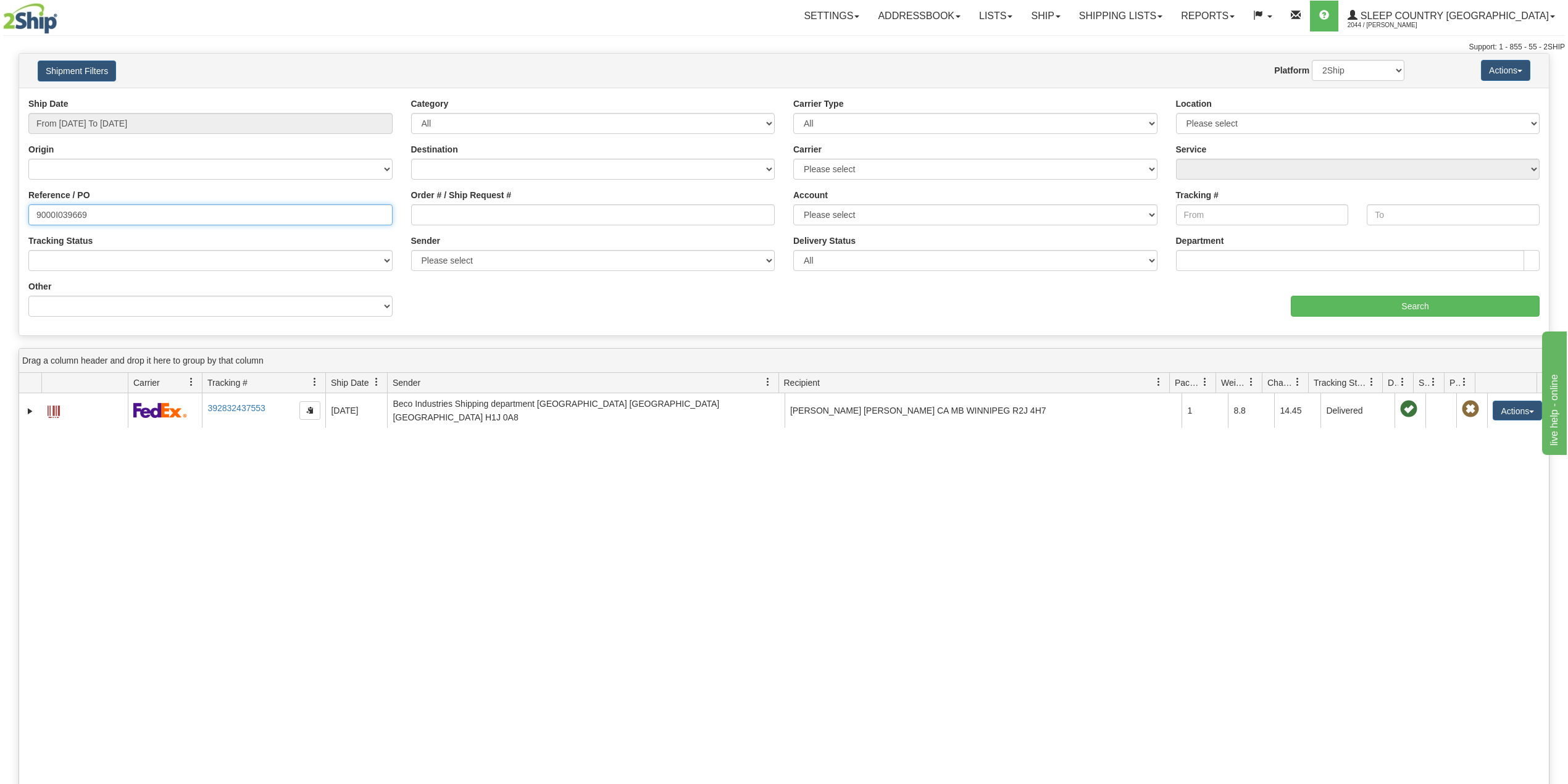
click at [115, 212] on input "9000I039669" at bounding box center [210, 215] width 364 height 21
